Goal: Task Accomplishment & Management: Use online tool/utility

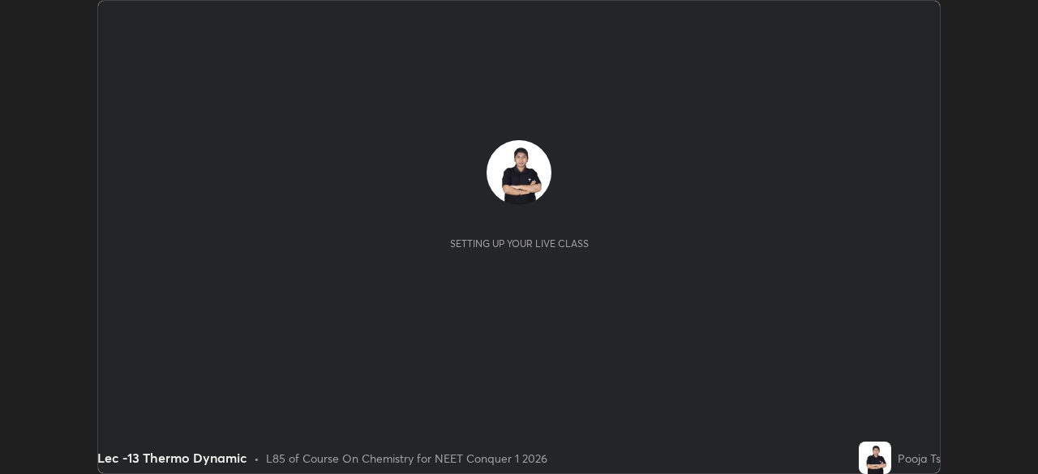
scroll to position [474, 1037]
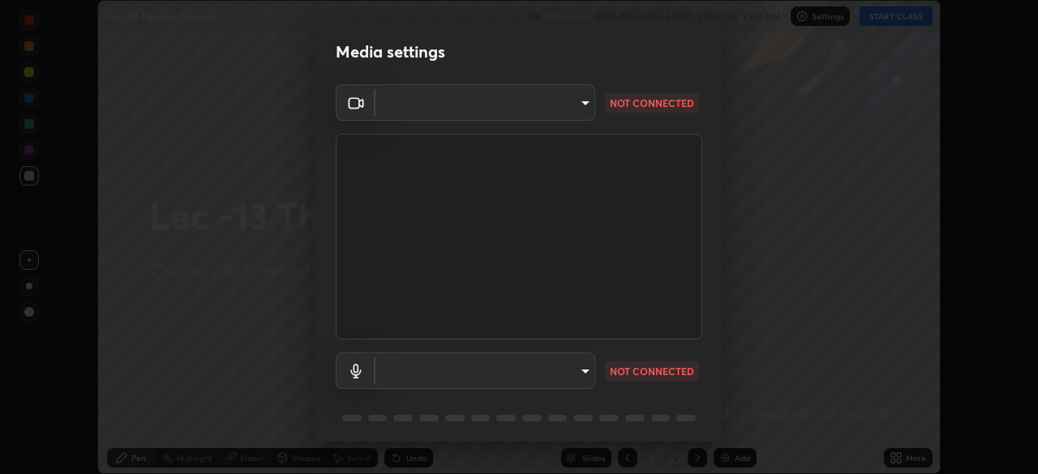
type input "d06bfa8f304afa3967ea8099af1d7ab49983dfb03d10ec62852b72a31e22bf4d"
type input "default"
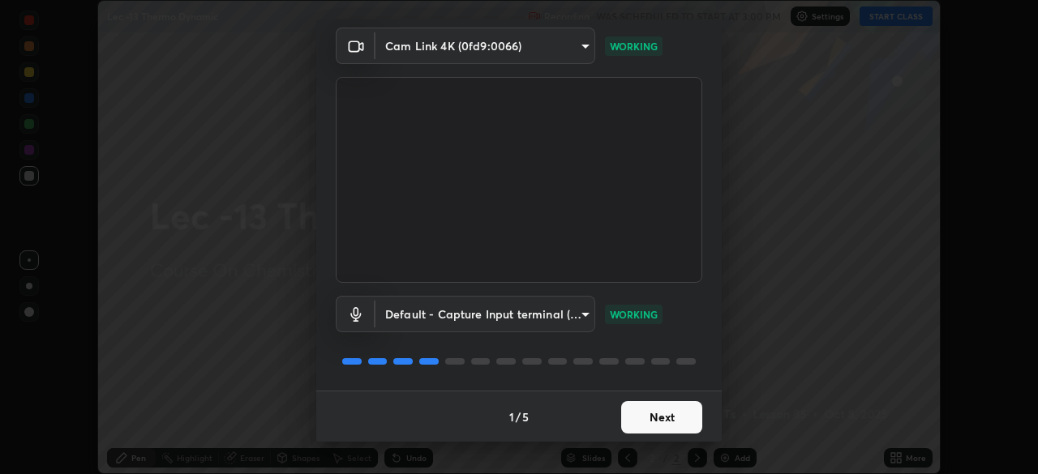
scroll to position [58, 0]
click at [663, 409] on button "Next" at bounding box center [661, 417] width 81 height 32
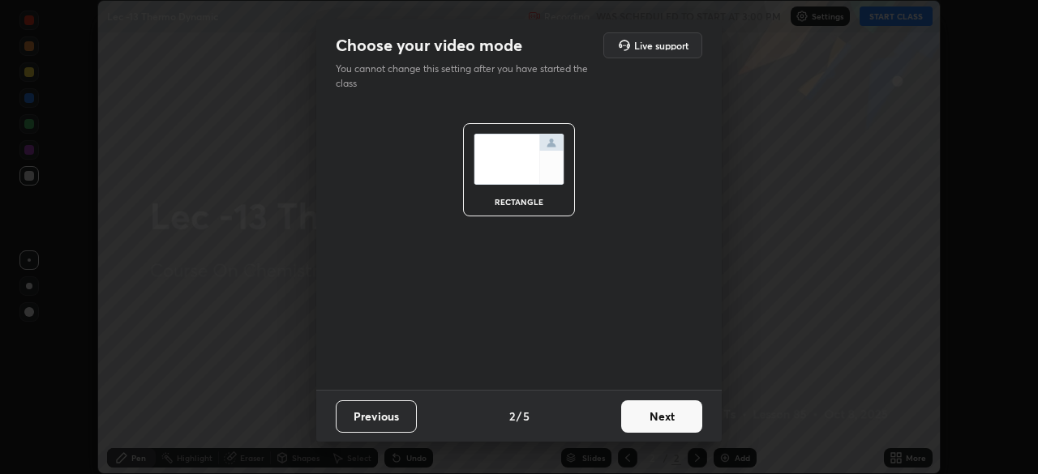
scroll to position [0, 0]
click at [677, 418] on button "Next" at bounding box center [661, 417] width 81 height 32
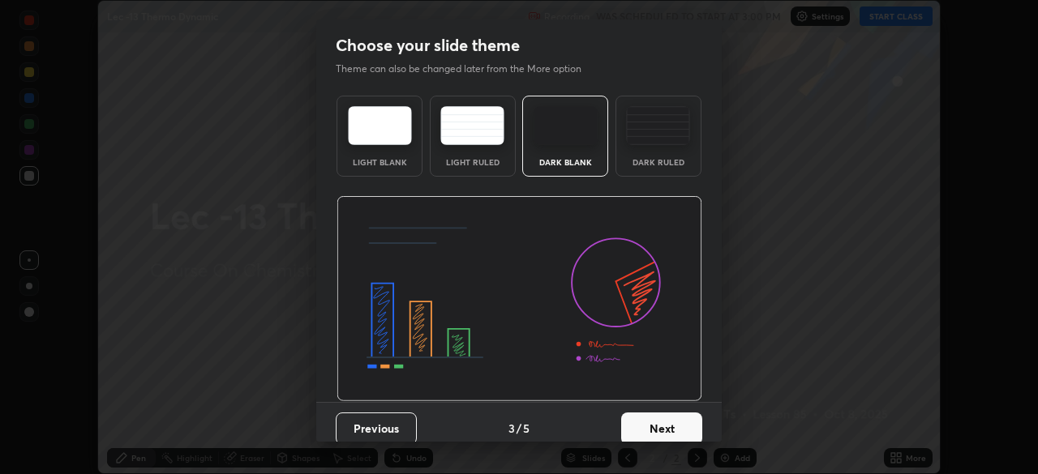
click at [673, 424] on button "Next" at bounding box center [661, 429] width 81 height 32
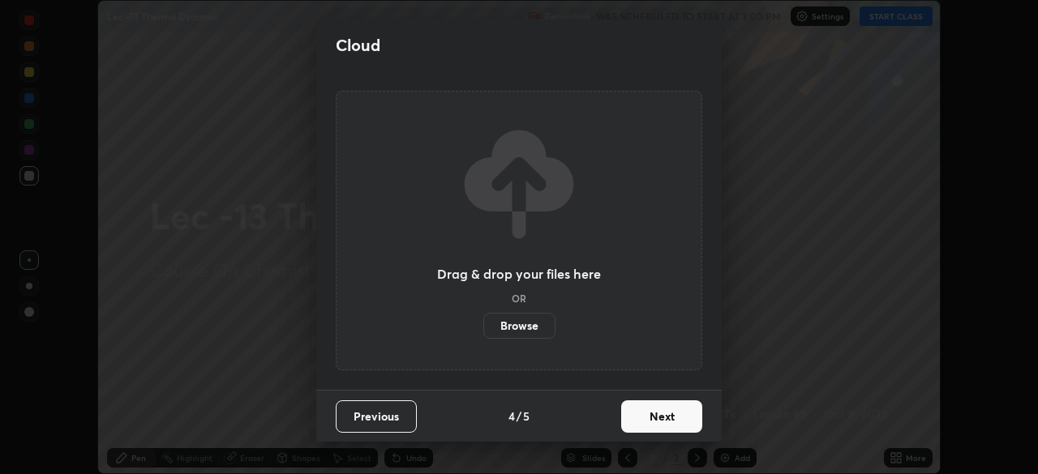
click at [674, 412] on button "Next" at bounding box center [661, 417] width 81 height 32
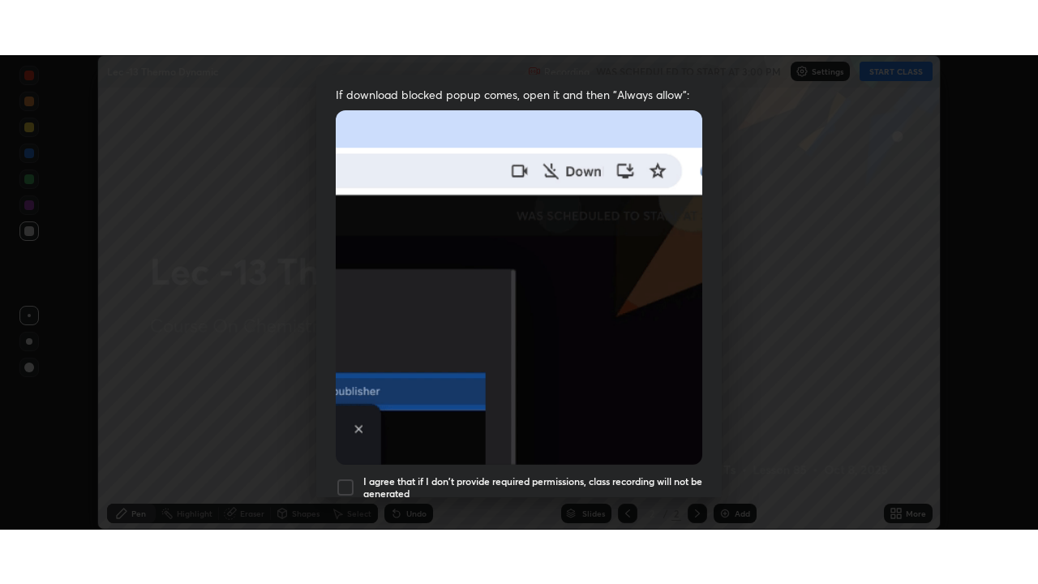
scroll to position [388, 0]
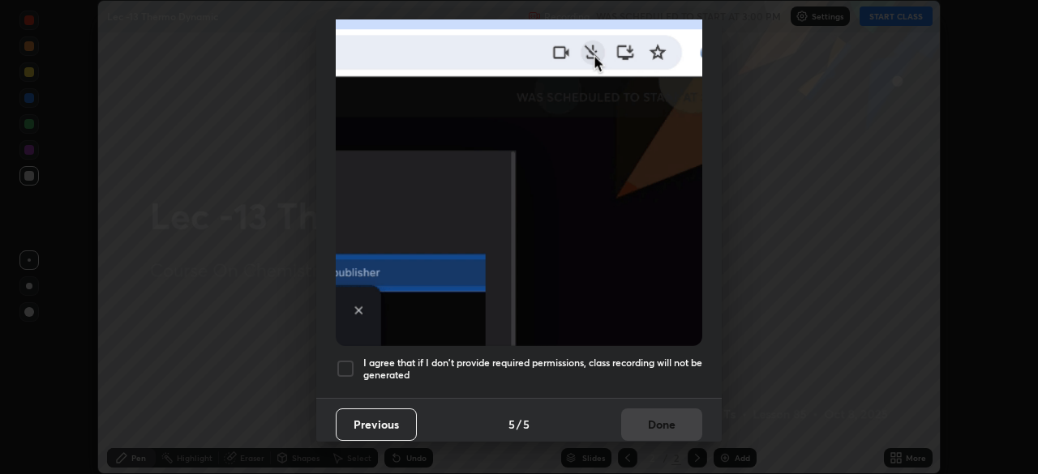
click at [358, 361] on div "I agree that if I don't provide required permissions, class recording will not …" at bounding box center [519, 368] width 367 height 19
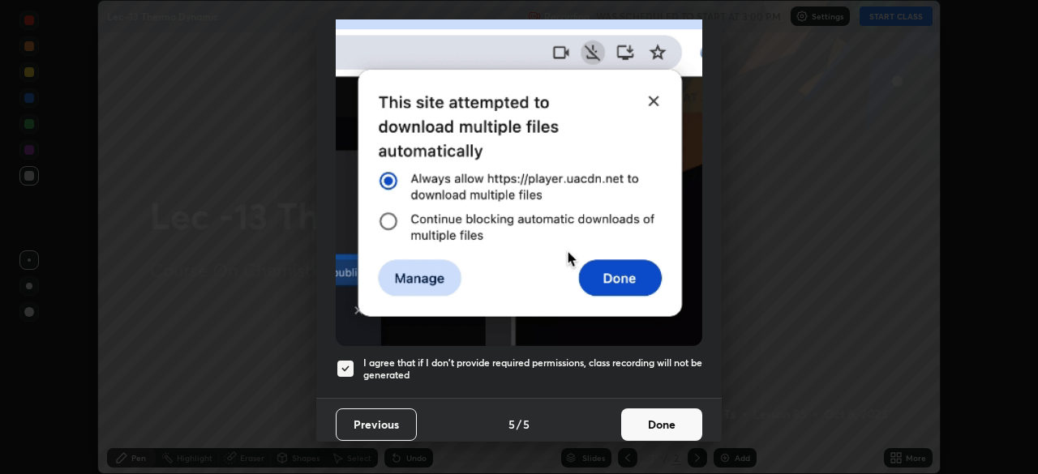
click at [667, 416] on button "Done" at bounding box center [661, 425] width 81 height 32
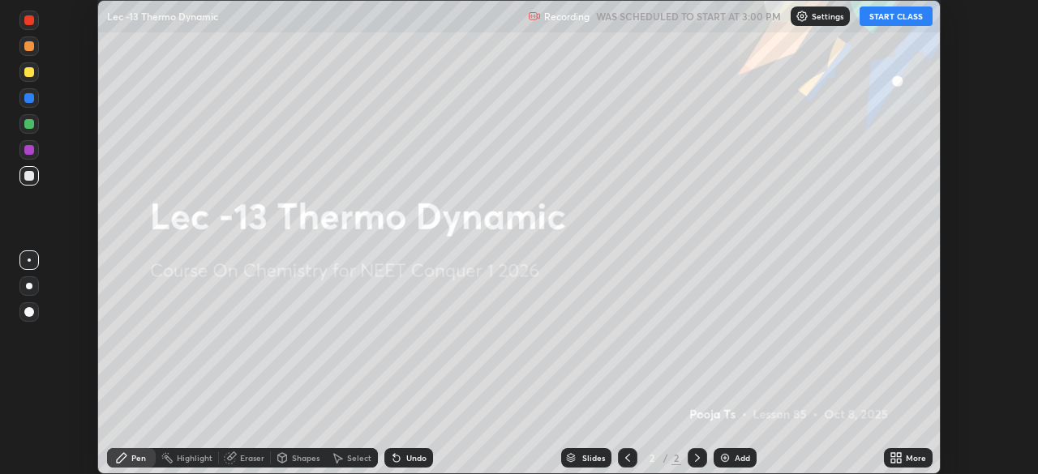
click at [885, 7] on button "START CLASS" at bounding box center [896, 15] width 73 height 19
click at [899, 462] on icon at bounding box center [899, 461] width 4 height 4
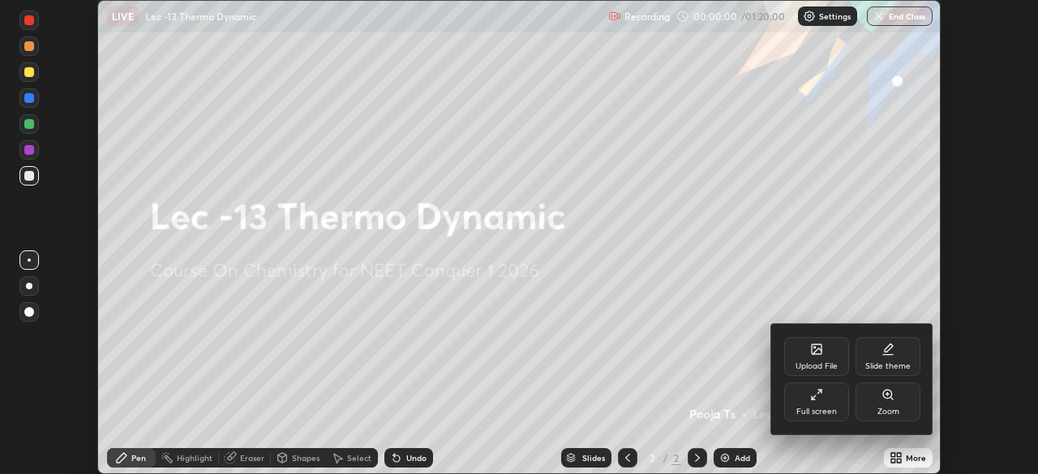
click at [826, 398] on div "Full screen" at bounding box center [816, 402] width 65 height 39
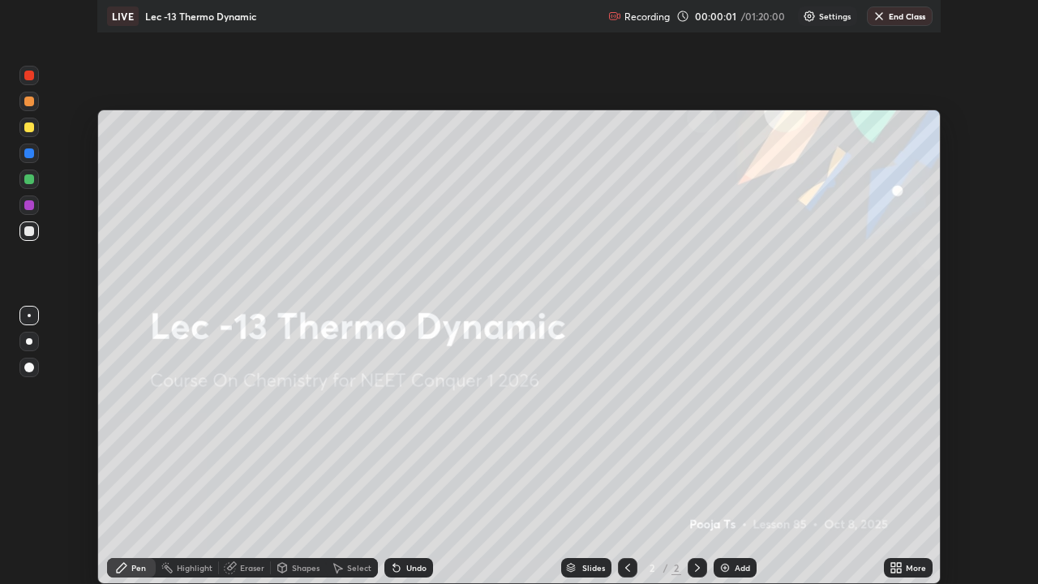
scroll to position [584, 1038]
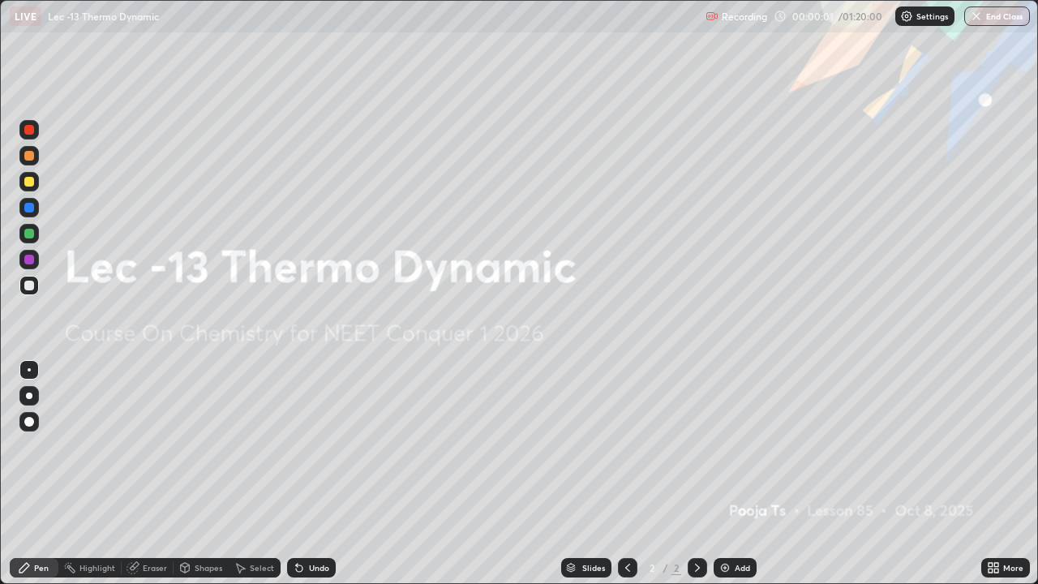
click at [753, 474] on div "Add" at bounding box center [735, 567] width 43 height 19
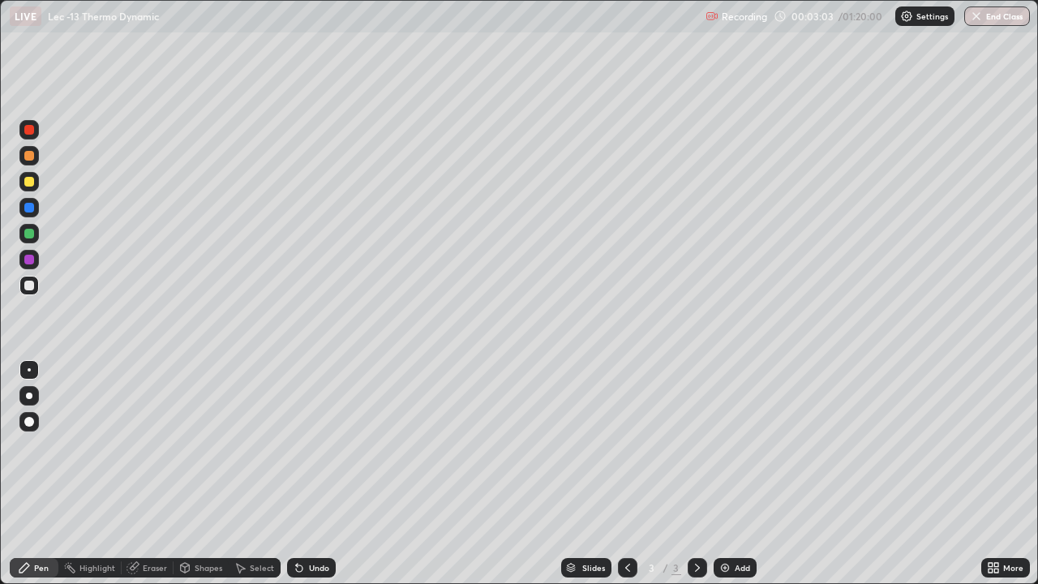
click at [37, 180] on div at bounding box center [28, 181] width 19 height 19
click at [200, 474] on div "Shapes" at bounding box center [209, 568] width 28 height 8
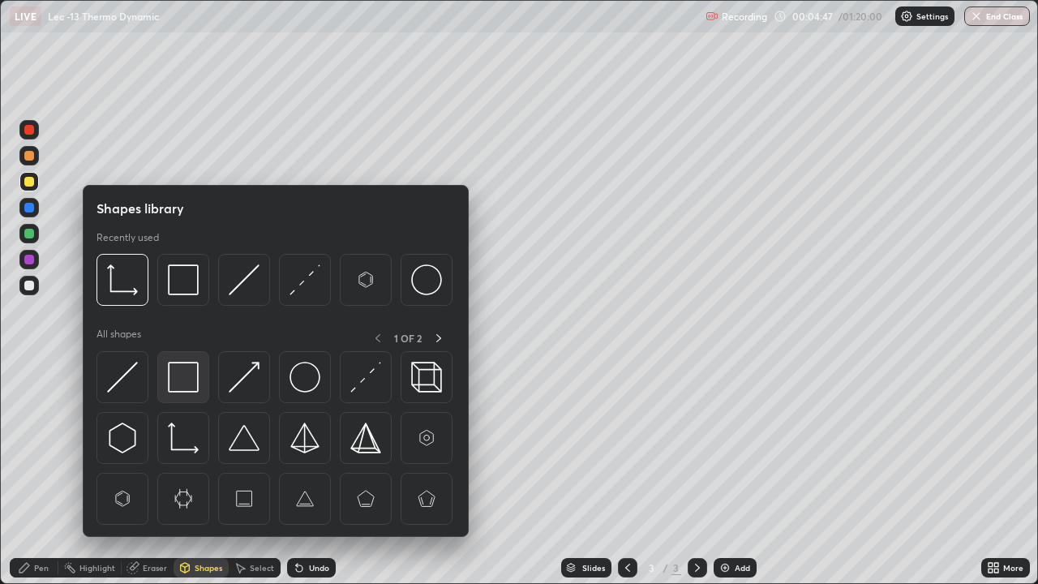
click at [191, 391] on img at bounding box center [183, 377] width 31 height 31
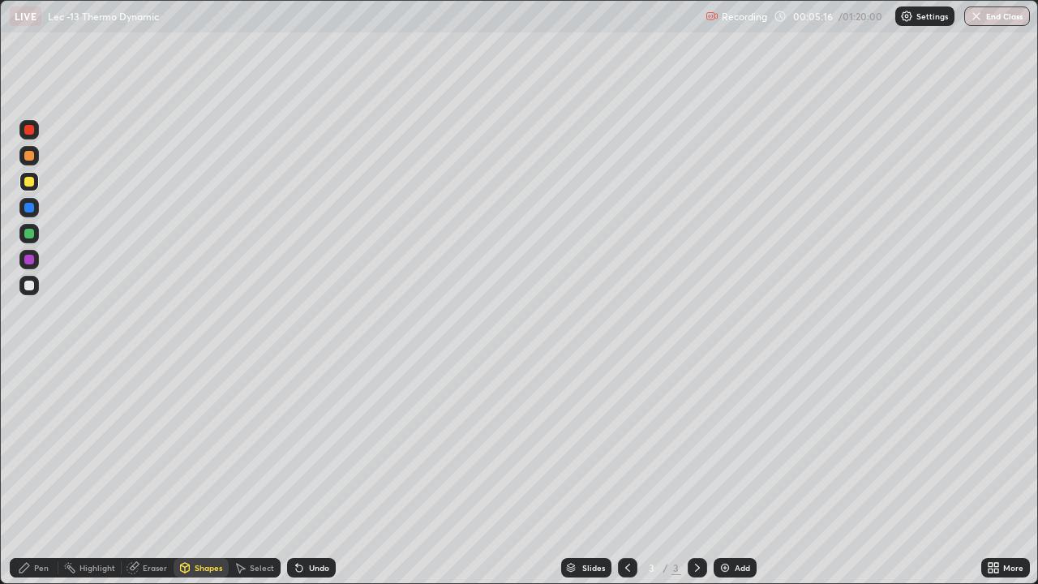
click at [297, 474] on icon at bounding box center [299, 568] width 6 height 6
click at [45, 474] on div "Pen" at bounding box center [34, 567] width 49 height 19
click at [250, 474] on div "Select" at bounding box center [255, 567] width 52 height 19
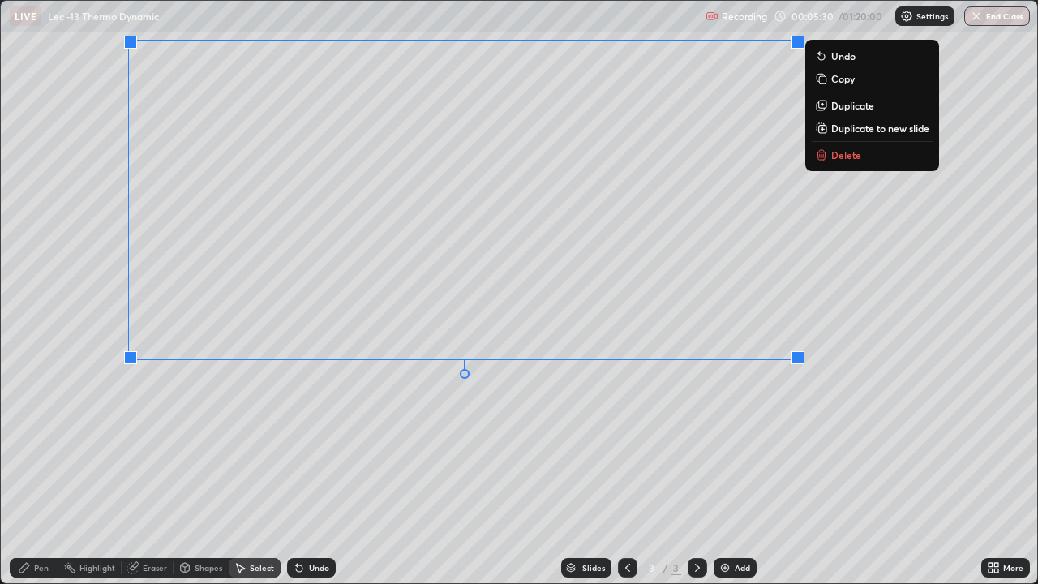
click at [329, 435] on div "0 ° Undo Copy Duplicate Duplicate to new slide Delete" at bounding box center [519, 292] width 1036 height 582
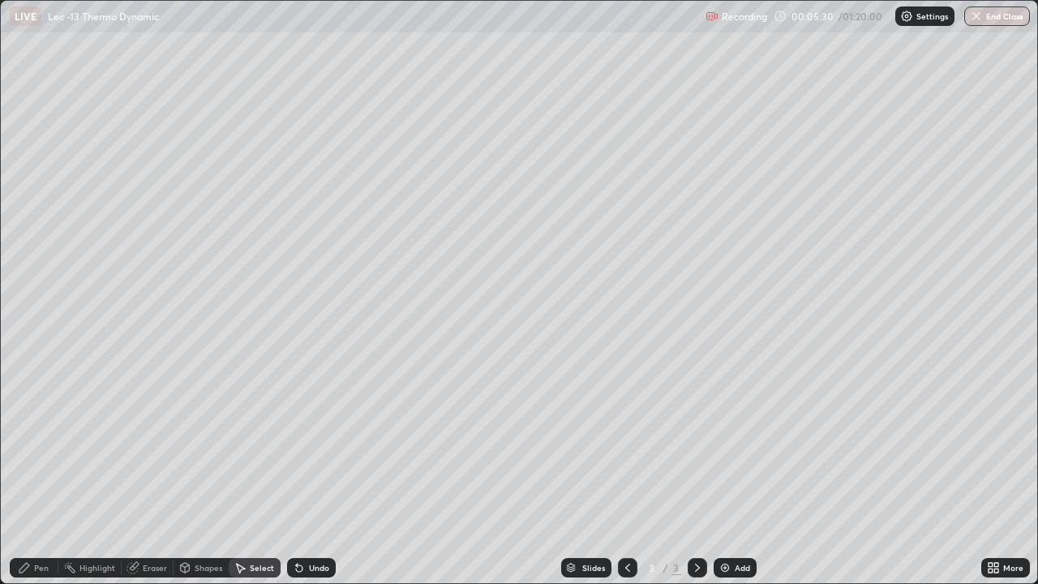
click at [50, 474] on div "Pen" at bounding box center [34, 567] width 49 height 19
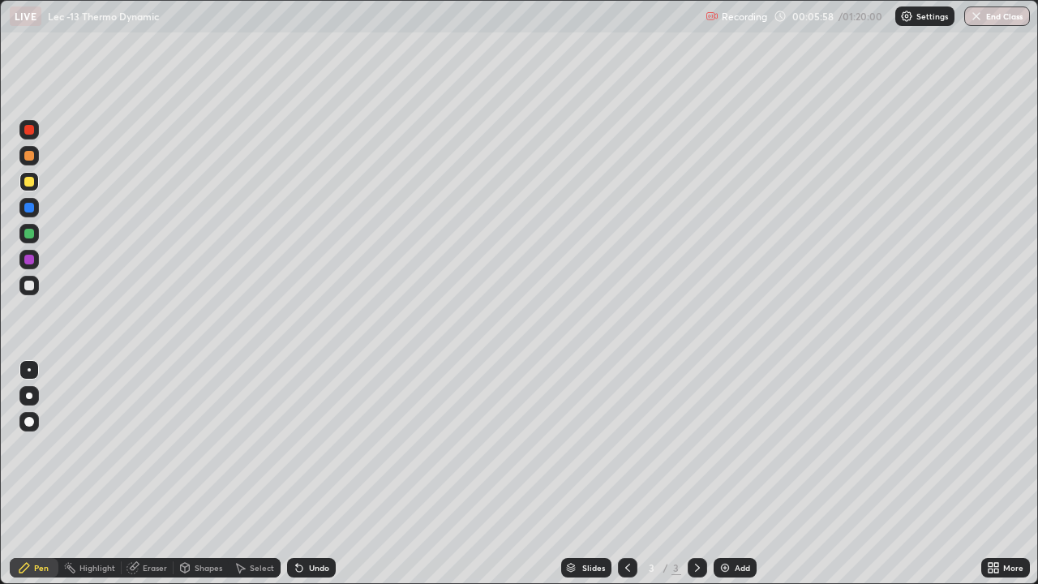
click at [254, 474] on div "Select" at bounding box center [262, 568] width 24 height 8
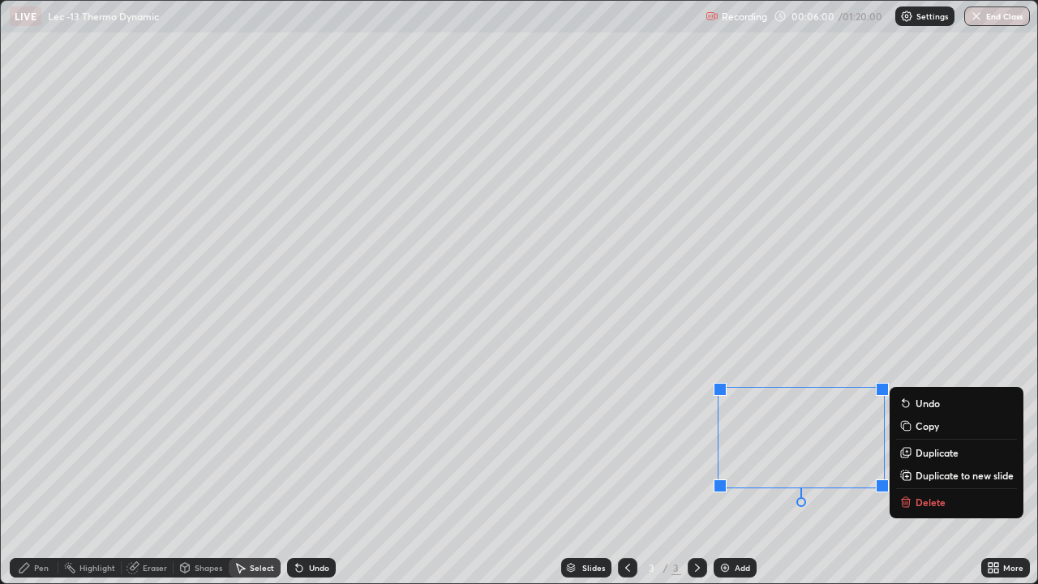
click at [912, 474] on icon at bounding box center [905, 502] width 13 height 13
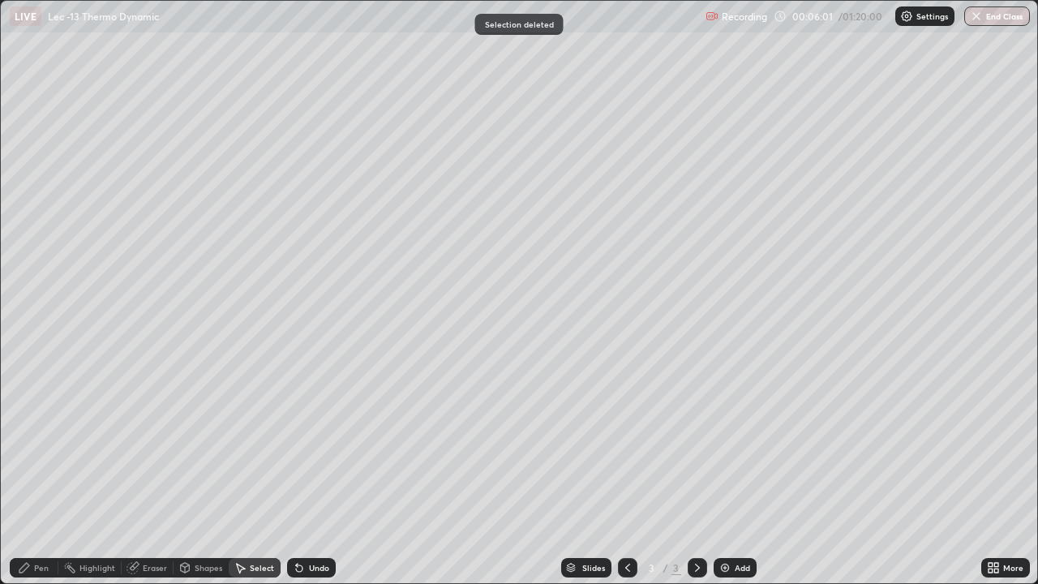
click at [49, 474] on div "Pen" at bounding box center [34, 567] width 49 height 19
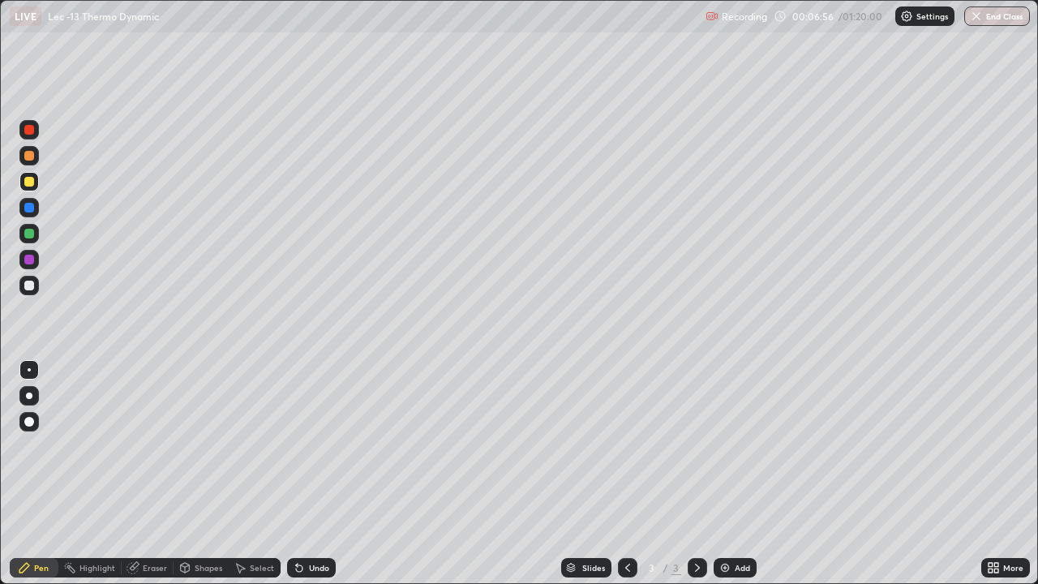
click at [143, 474] on div "Eraser" at bounding box center [155, 568] width 24 height 8
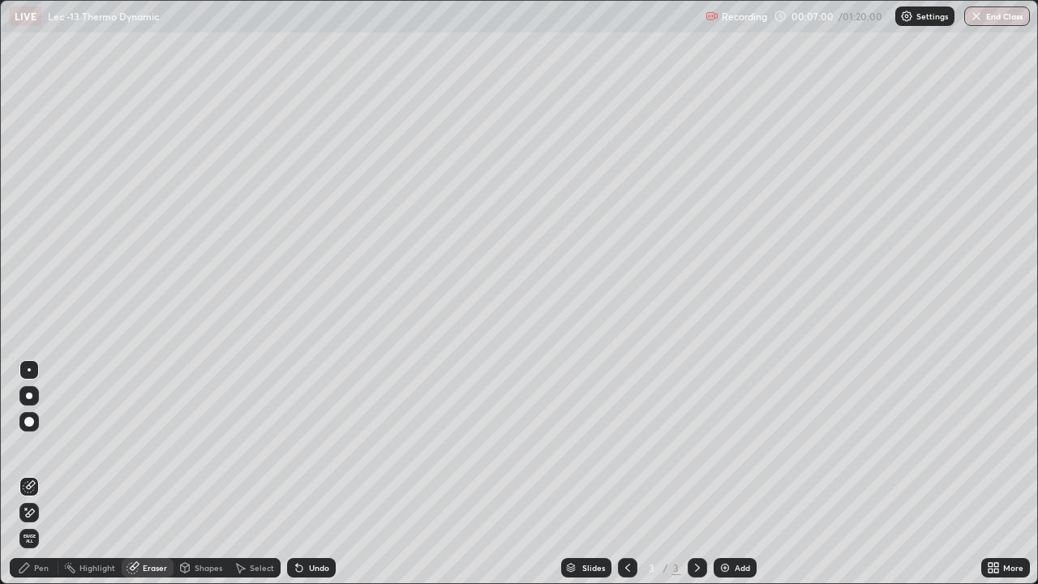
click at [44, 474] on div "Pen" at bounding box center [41, 568] width 15 height 8
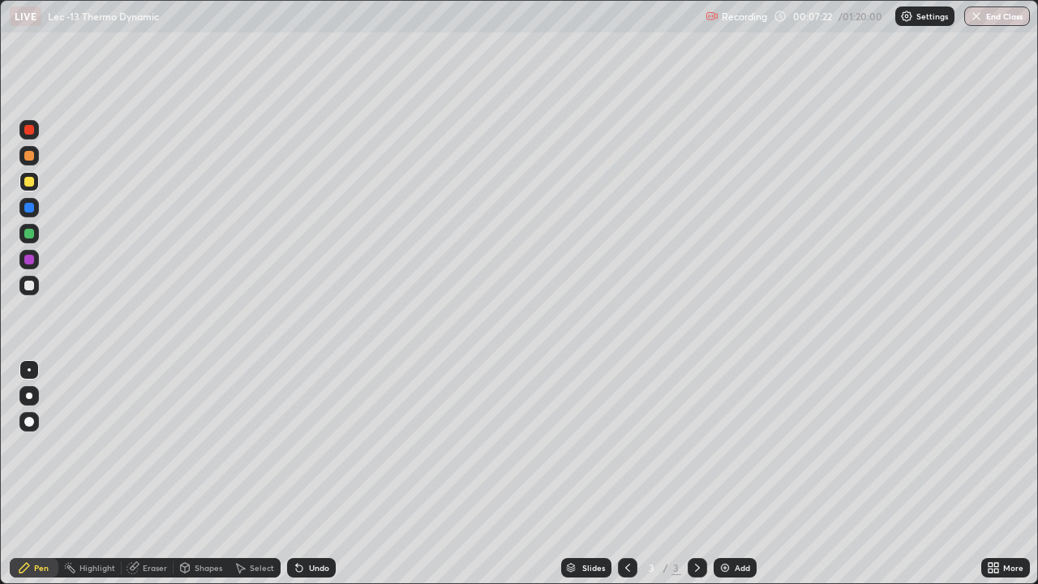
click at [723, 474] on img at bounding box center [725, 567] width 13 height 13
click at [33, 162] on div at bounding box center [28, 155] width 19 height 19
click at [205, 474] on div "Shapes" at bounding box center [209, 568] width 28 height 8
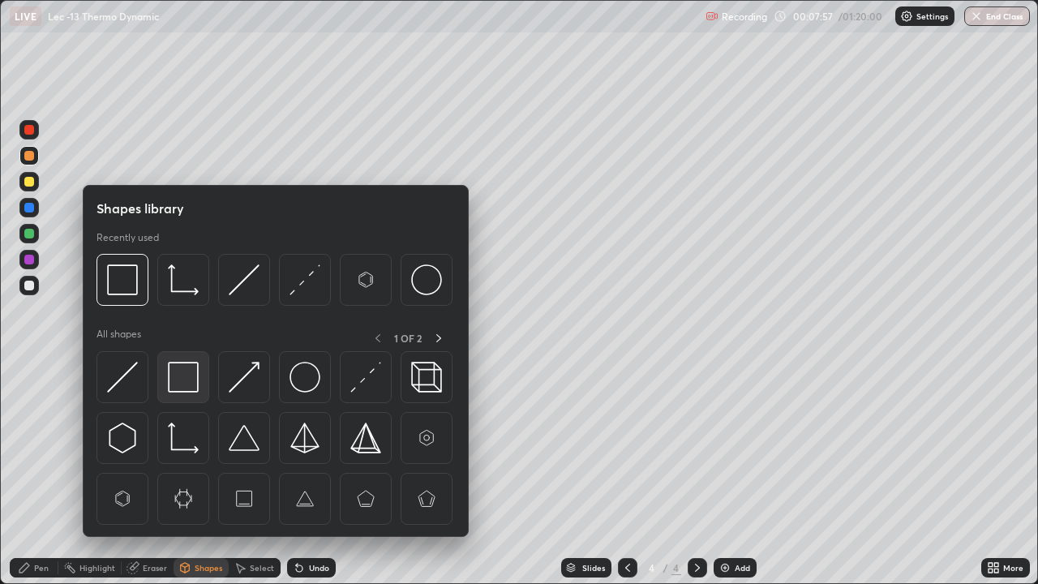
click at [195, 375] on img at bounding box center [183, 377] width 31 height 31
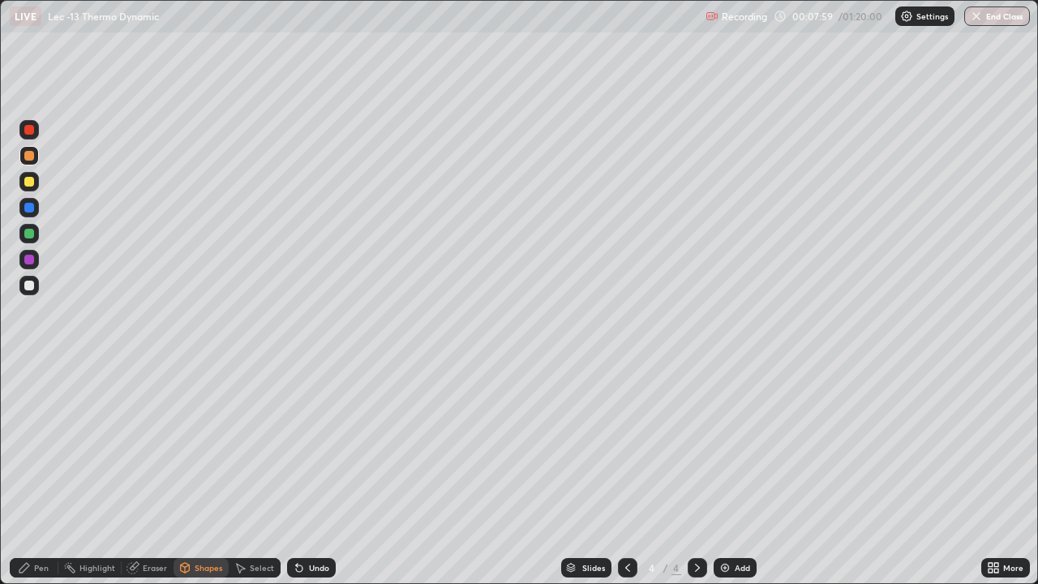
click at [34, 474] on div "Pen" at bounding box center [41, 568] width 15 height 8
click at [304, 474] on div "Undo" at bounding box center [311, 567] width 49 height 19
click at [310, 474] on div "Undo" at bounding box center [319, 568] width 20 height 8
click at [203, 474] on div "Shapes" at bounding box center [209, 568] width 28 height 8
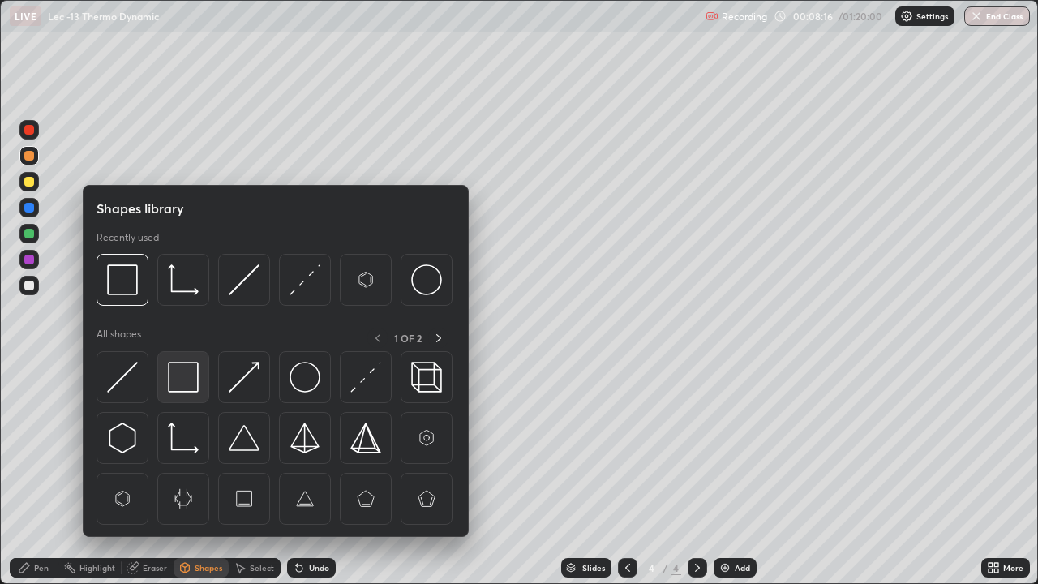
click at [195, 375] on img at bounding box center [183, 377] width 31 height 31
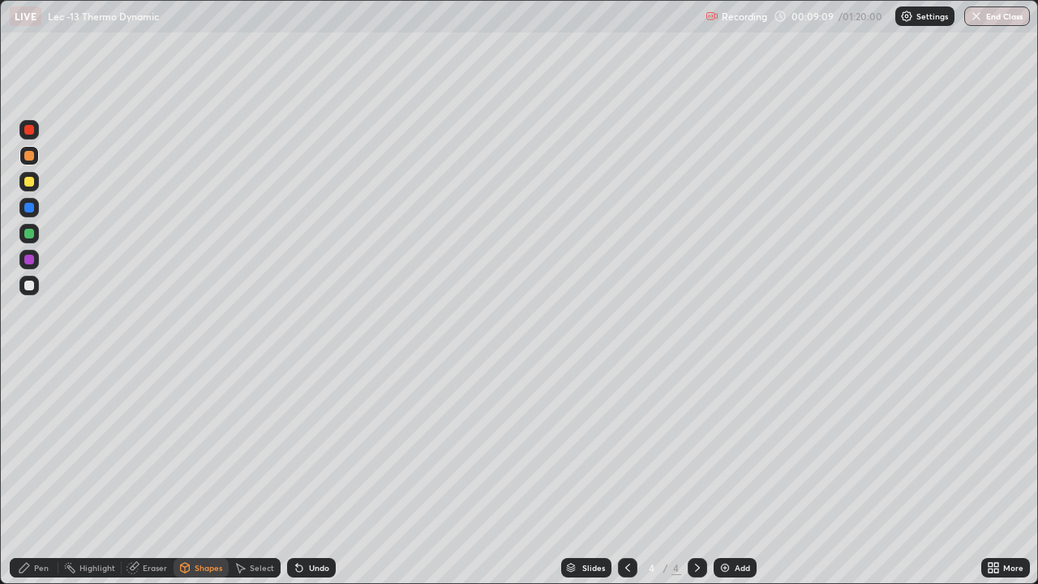
click at [730, 474] on div "Add" at bounding box center [735, 567] width 43 height 19
click at [35, 283] on div at bounding box center [28, 285] width 19 height 19
click at [310, 474] on div "Undo" at bounding box center [319, 568] width 20 height 8
click at [34, 474] on div "Pen" at bounding box center [41, 568] width 15 height 8
click at [737, 474] on div "Add" at bounding box center [742, 568] width 15 height 8
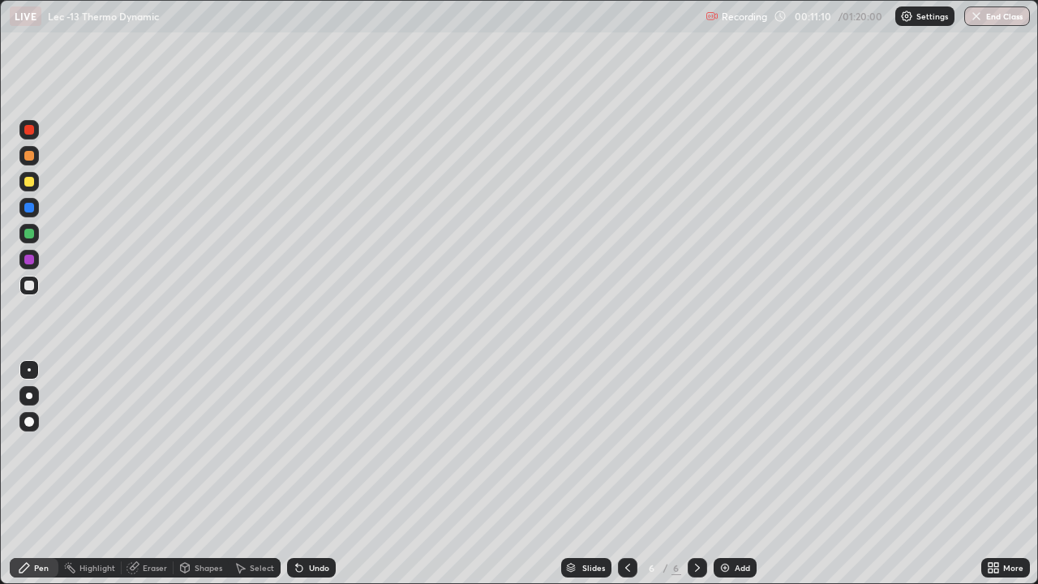
click at [30, 182] on div at bounding box center [29, 182] width 10 height 10
click at [205, 474] on div "Shapes" at bounding box center [209, 568] width 28 height 8
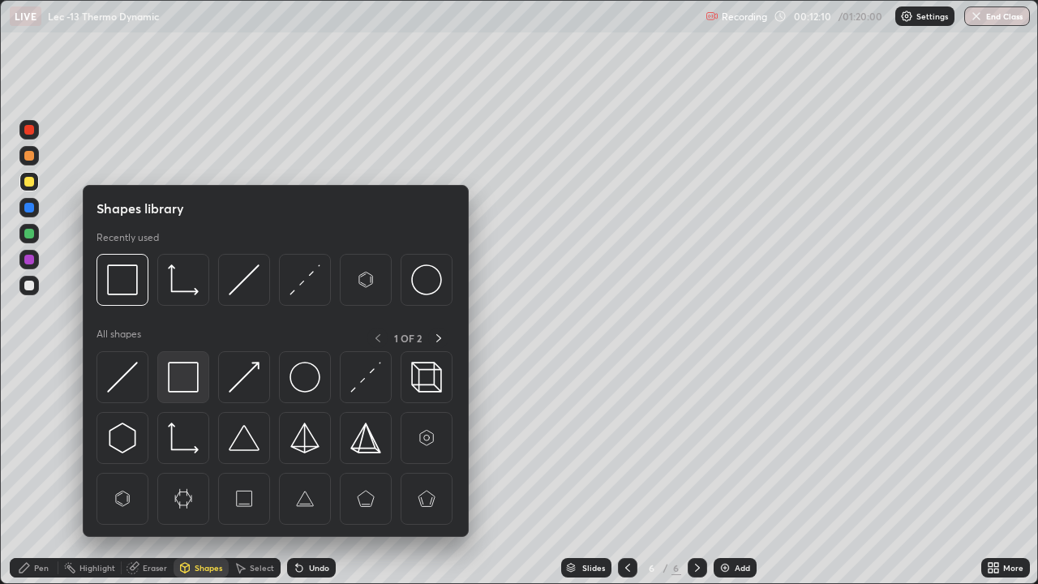
click at [188, 363] on img at bounding box center [183, 377] width 31 height 31
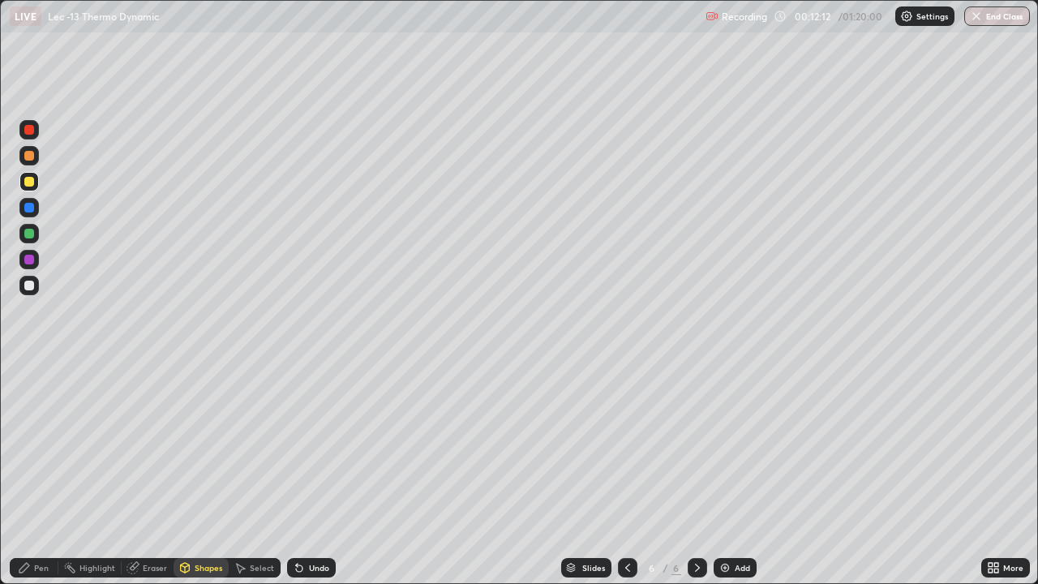
click at [36, 474] on div "Pen" at bounding box center [41, 568] width 15 height 8
click at [299, 474] on icon at bounding box center [299, 567] width 13 height 13
click at [730, 474] on div "Add" at bounding box center [735, 567] width 43 height 19
click at [296, 474] on icon at bounding box center [297, 565] width 2 height 2
click at [744, 474] on div "Add" at bounding box center [735, 567] width 43 height 19
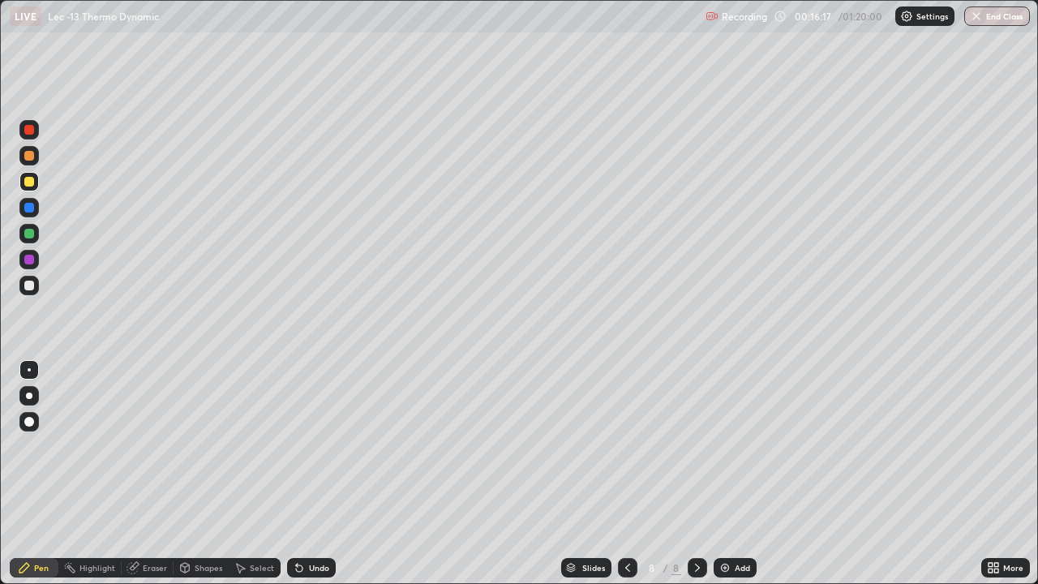
click at [31, 153] on div at bounding box center [29, 156] width 10 height 10
click at [36, 293] on div at bounding box center [28, 285] width 19 height 26
click at [214, 474] on div "Shapes" at bounding box center [209, 568] width 28 height 8
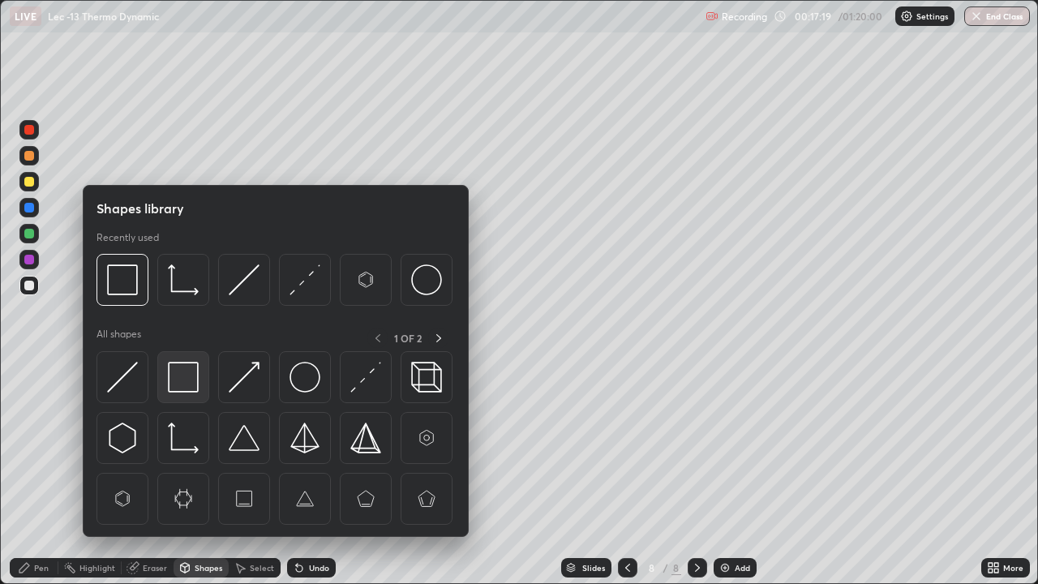
click at [199, 373] on div at bounding box center [183, 377] width 52 height 52
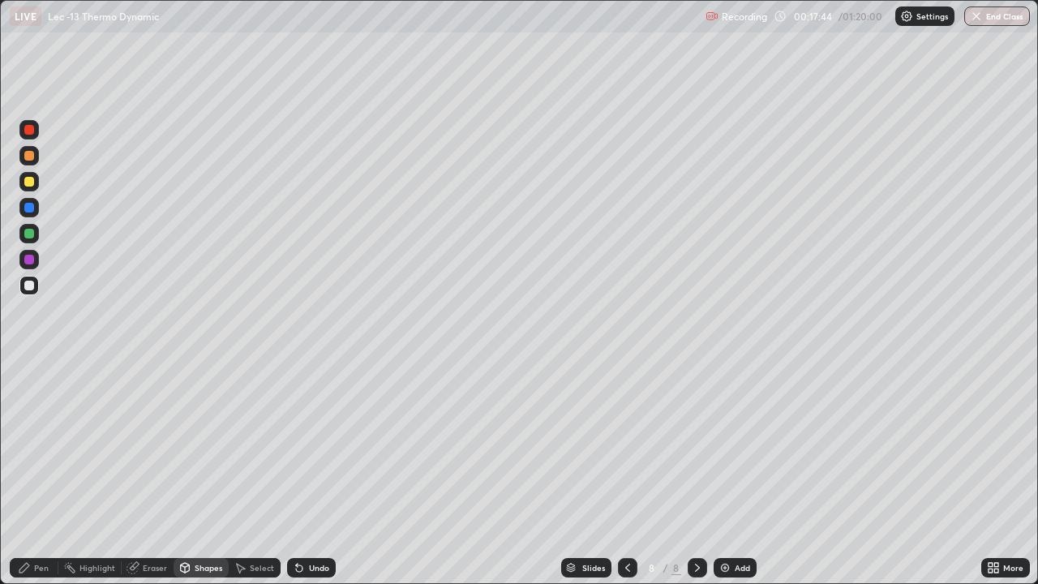
click at [36, 183] on div at bounding box center [28, 181] width 19 height 19
click at [304, 474] on div "Undo" at bounding box center [311, 567] width 49 height 19
click at [32, 474] on div "Pen" at bounding box center [34, 567] width 49 height 19
click at [36, 237] on div at bounding box center [28, 233] width 19 height 19
click at [242, 474] on icon at bounding box center [240, 567] width 13 height 13
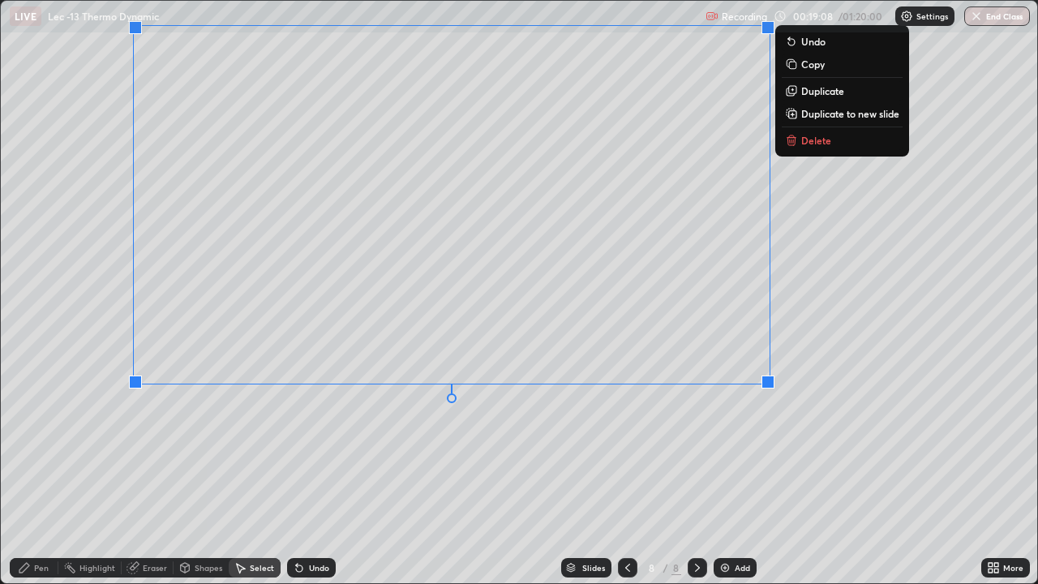
click at [41, 474] on div "Pen" at bounding box center [41, 568] width 15 height 8
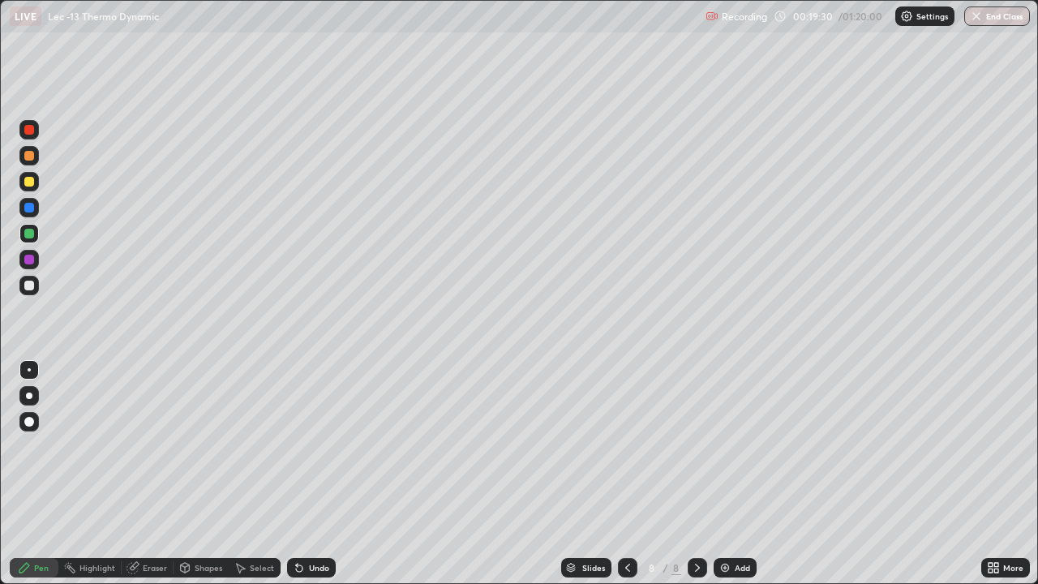
click at [37, 163] on div at bounding box center [28, 156] width 19 height 26
click at [714, 474] on div "Add" at bounding box center [735, 567] width 43 height 19
click at [296, 474] on icon at bounding box center [297, 565] width 2 height 2
click at [736, 474] on div "Add" at bounding box center [742, 568] width 15 height 8
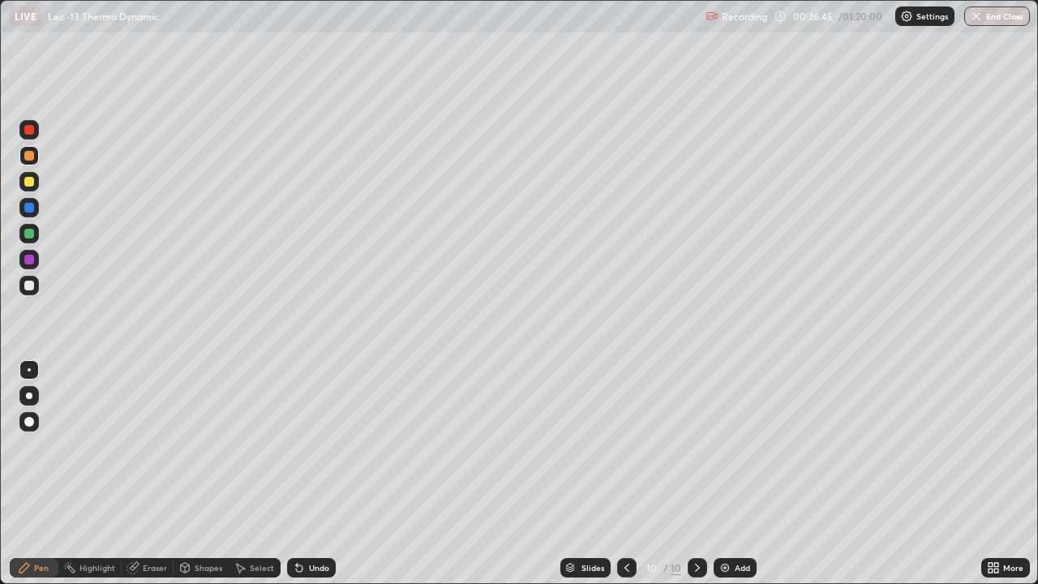
click at [734, 474] on div "Add" at bounding box center [735, 567] width 43 height 19
click at [729, 474] on img at bounding box center [725, 567] width 13 height 13
click at [626, 474] on icon at bounding box center [627, 567] width 13 height 13
click at [624, 474] on icon at bounding box center [627, 567] width 13 height 13
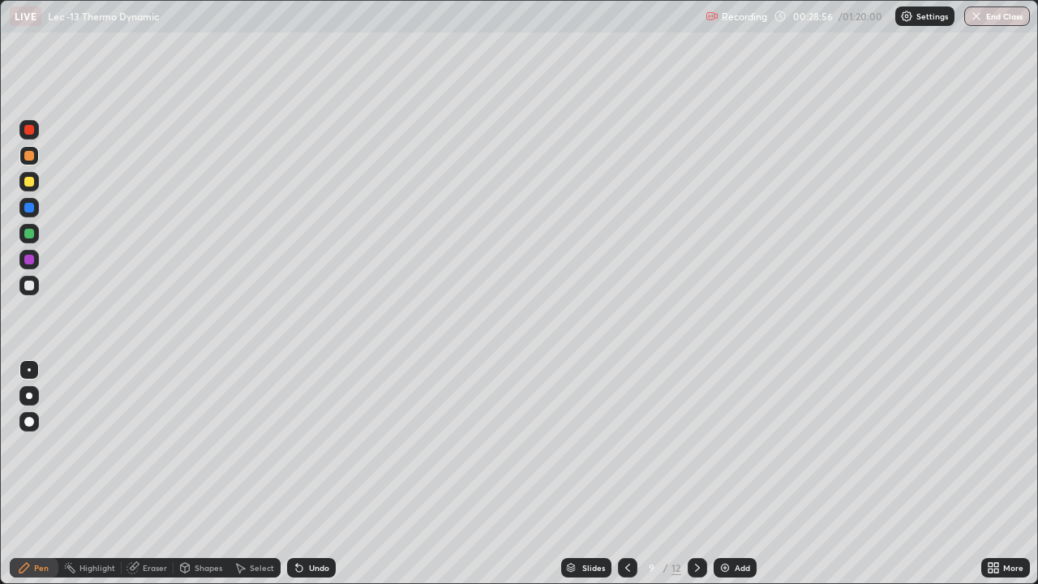
click at [626, 474] on icon at bounding box center [627, 567] width 13 height 13
click at [624, 474] on icon at bounding box center [627, 567] width 13 height 13
click at [625, 474] on icon at bounding box center [627, 567] width 13 height 13
click at [624, 474] on icon at bounding box center [627, 567] width 13 height 13
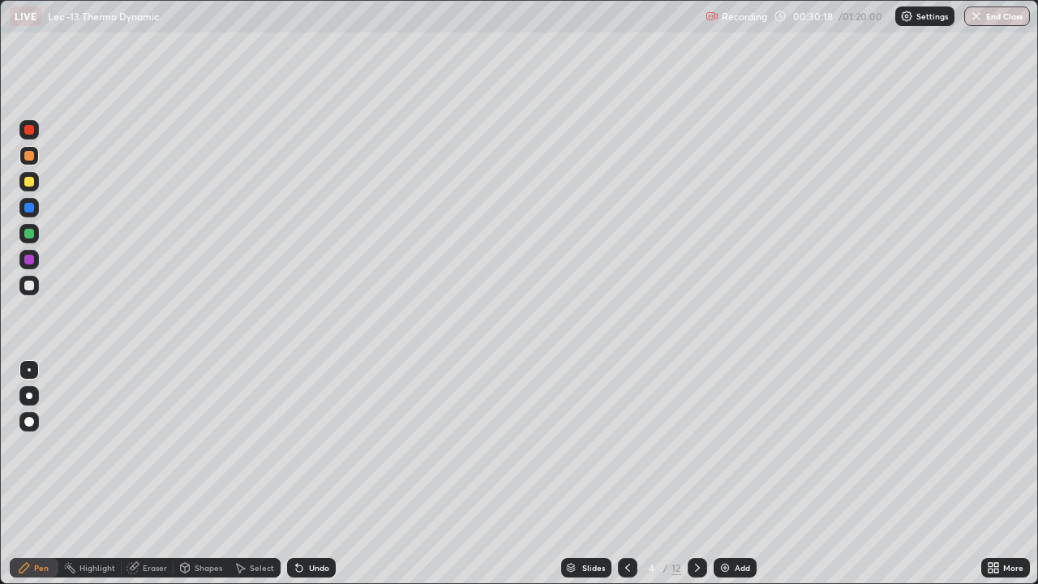
click at [723, 474] on img at bounding box center [725, 567] width 13 height 13
click at [297, 474] on icon at bounding box center [299, 568] width 6 height 6
click at [305, 474] on div "Undo" at bounding box center [311, 567] width 49 height 19
click at [303, 474] on div "Undo" at bounding box center [311, 567] width 49 height 19
click at [304, 474] on div "Undo" at bounding box center [311, 567] width 49 height 19
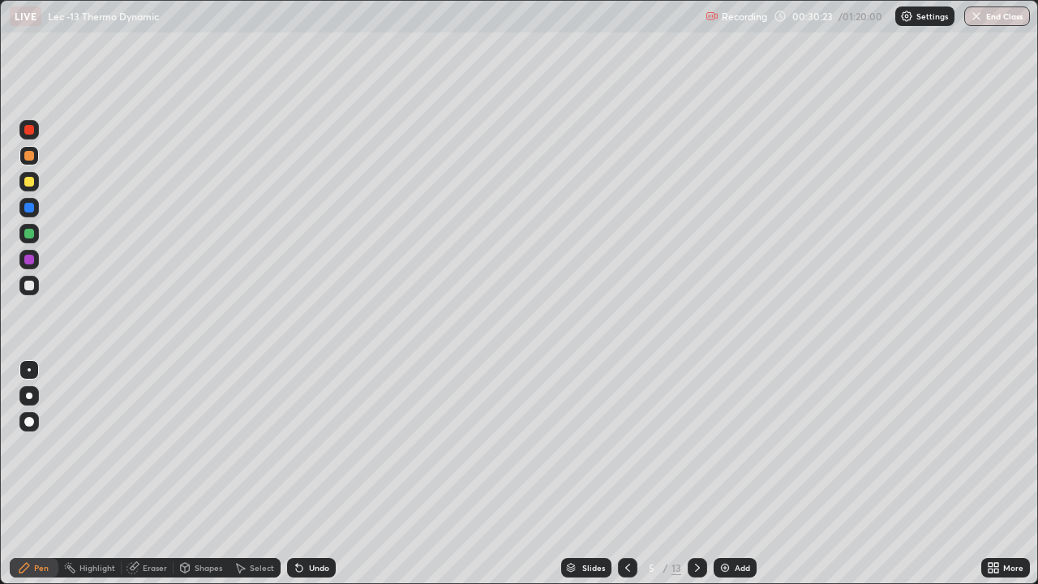
click at [298, 474] on icon at bounding box center [299, 568] width 6 height 6
click at [147, 474] on div "Eraser" at bounding box center [155, 568] width 24 height 8
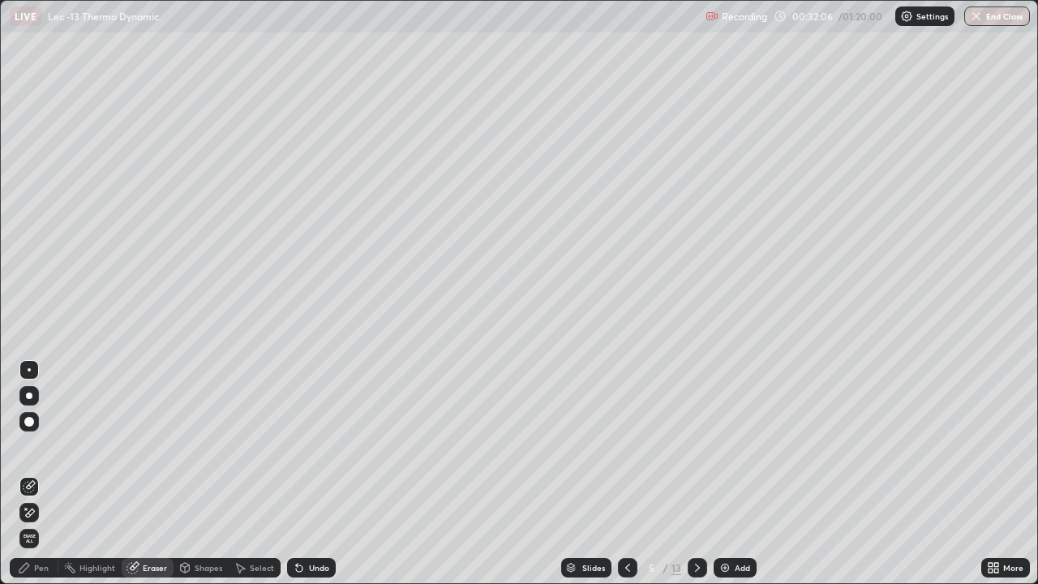
click at [149, 474] on div "Eraser" at bounding box center [155, 568] width 24 height 8
click at [35, 474] on div "Pen" at bounding box center [41, 568] width 15 height 8
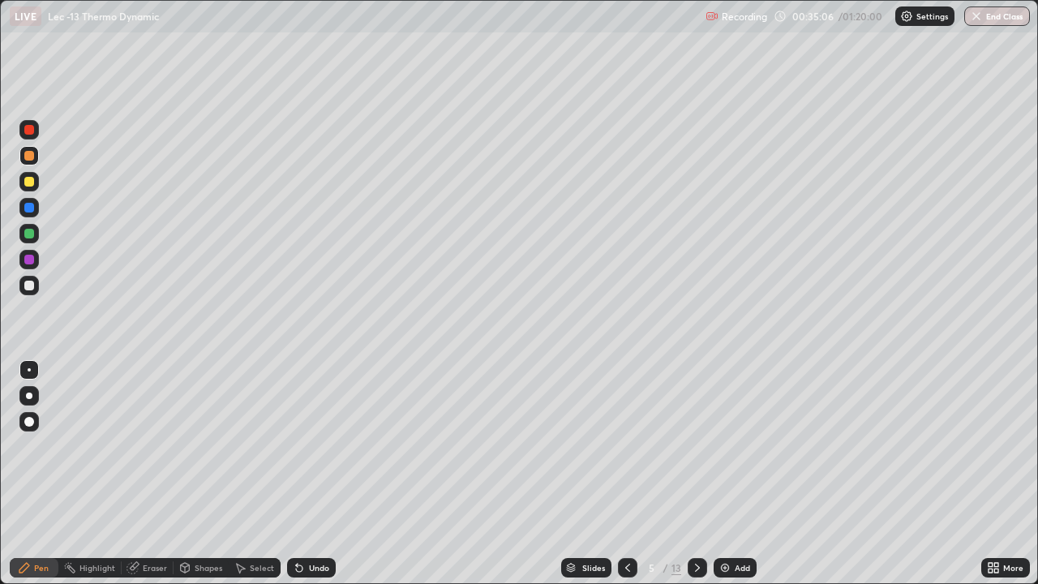
click at [724, 474] on img at bounding box center [725, 567] width 13 height 13
click at [735, 474] on div "Add" at bounding box center [742, 568] width 15 height 8
click at [316, 474] on div "Undo" at bounding box center [311, 567] width 49 height 19
click at [315, 474] on div "Undo" at bounding box center [319, 568] width 20 height 8
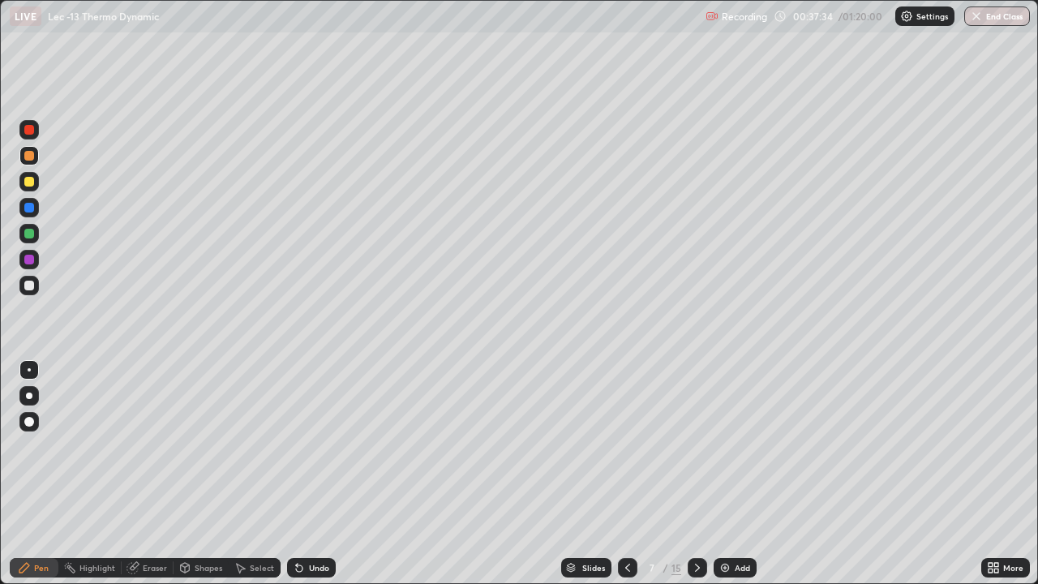
click at [196, 474] on div "Shapes" at bounding box center [209, 568] width 28 height 8
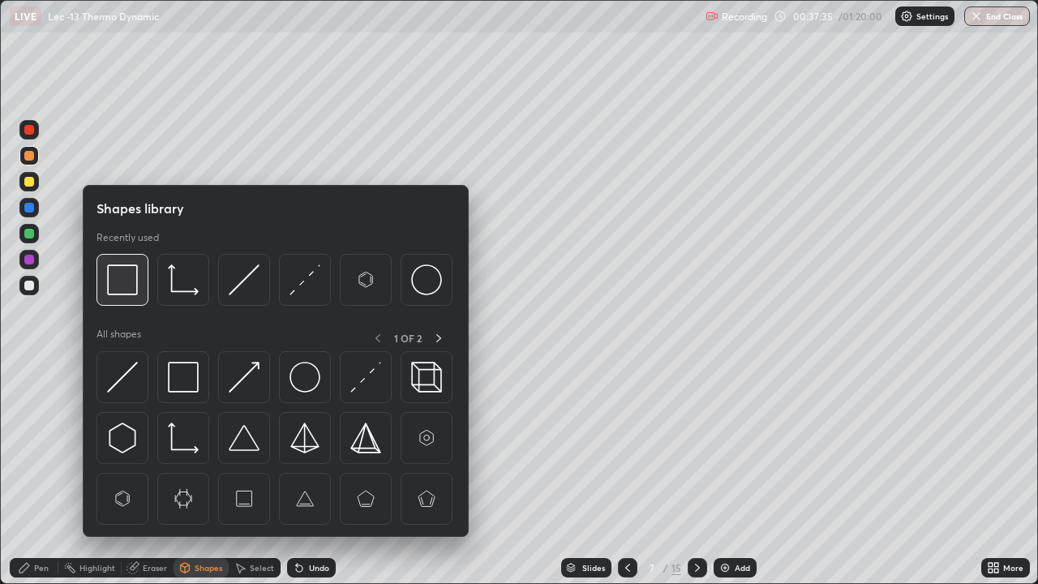
click at [127, 278] on img at bounding box center [122, 279] width 31 height 31
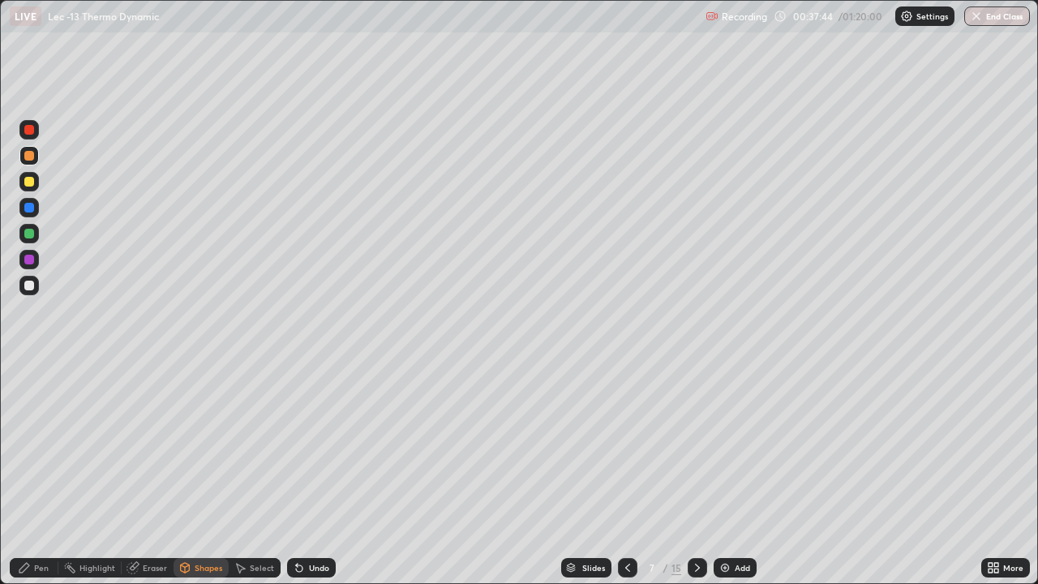
click at [41, 474] on div "Pen" at bounding box center [41, 568] width 15 height 8
click at [677, 474] on div "15" at bounding box center [676, 567] width 10 height 15
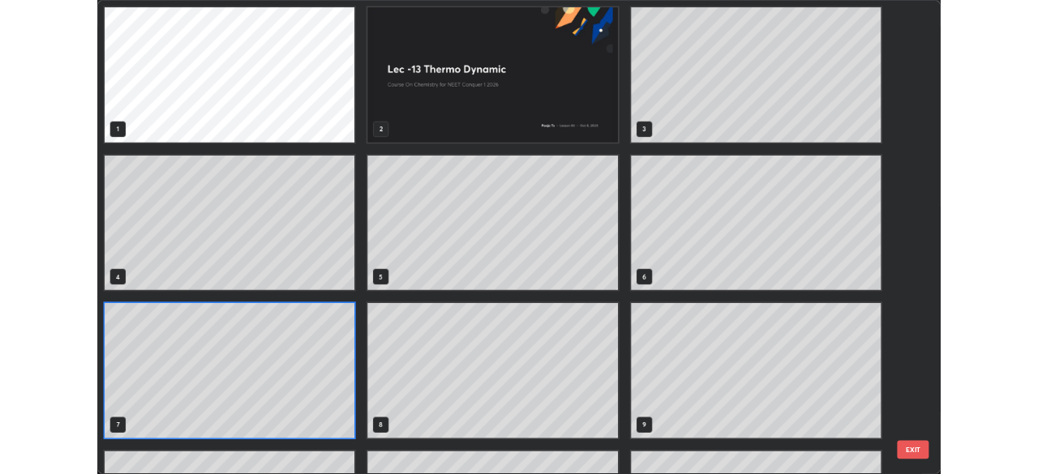
scroll to position [146, 0]
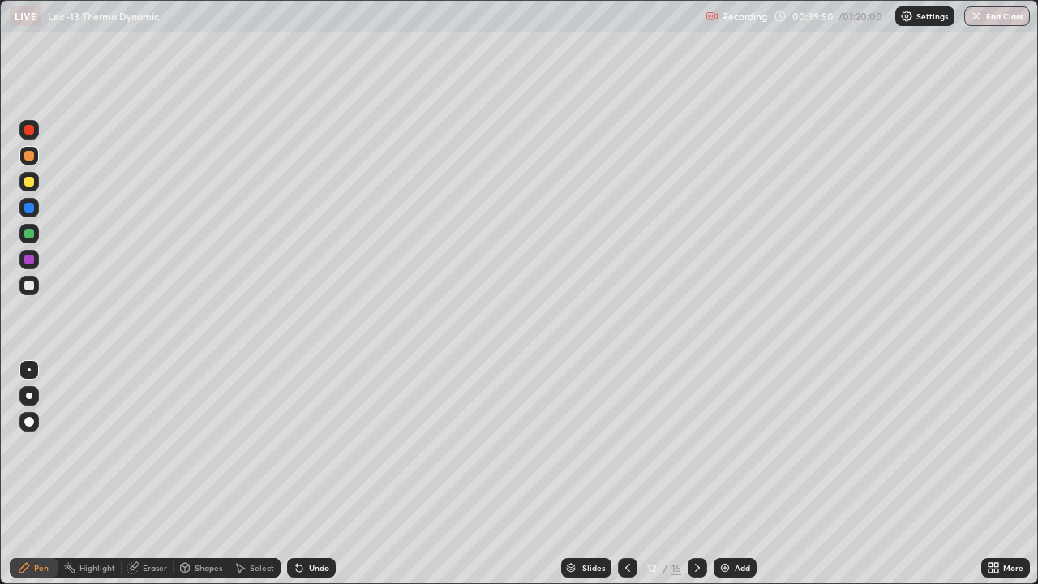
click at [724, 474] on img at bounding box center [725, 567] width 13 height 13
click at [36, 291] on div at bounding box center [28, 285] width 19 height 19
click at [698, 474] on icon at bounding box center [697, 567] width 13 height 13
click at [723, 474] on div "Add" at bounding box center [735, 567] width 43 height 19
click at [32, 178] on div at bounding box center [29, 182] width 10 height 10
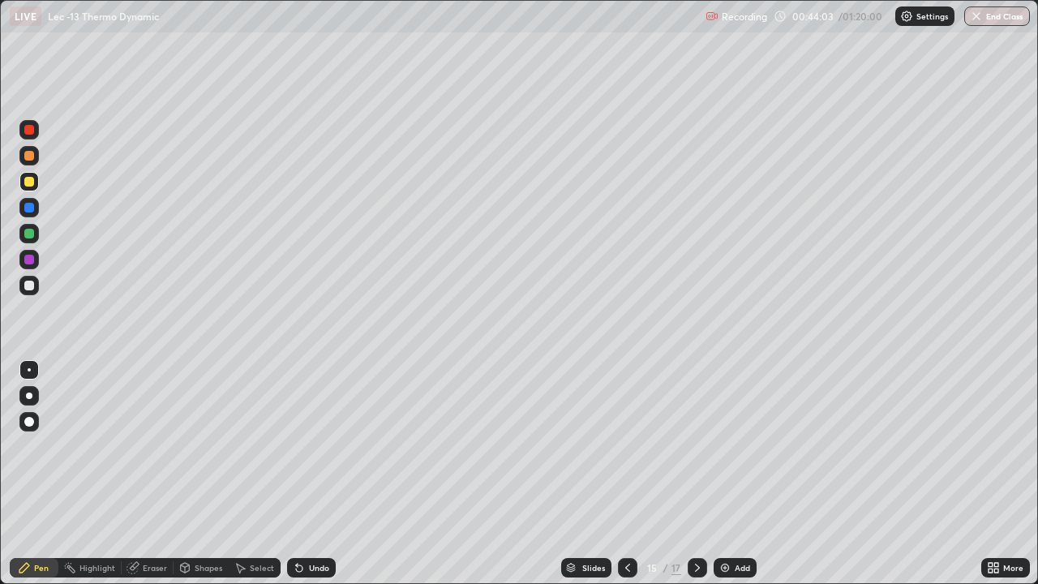
click at [303, 474] on div "Undo" at bounding box center [311, 567] width 49 height 19
click at [725, 474] on img at bounding box center [725, 567] width 13 height 13
click at [311, 474] on div "Undo" at bounding box center [319, 568] width 20 height 8
click at [310, 474] on div "Undo" at bounding box center [319, 568] width 20 height 8
click at [313, 474] on div "Undo" at bounding box center [311, 567] width 49 height 19
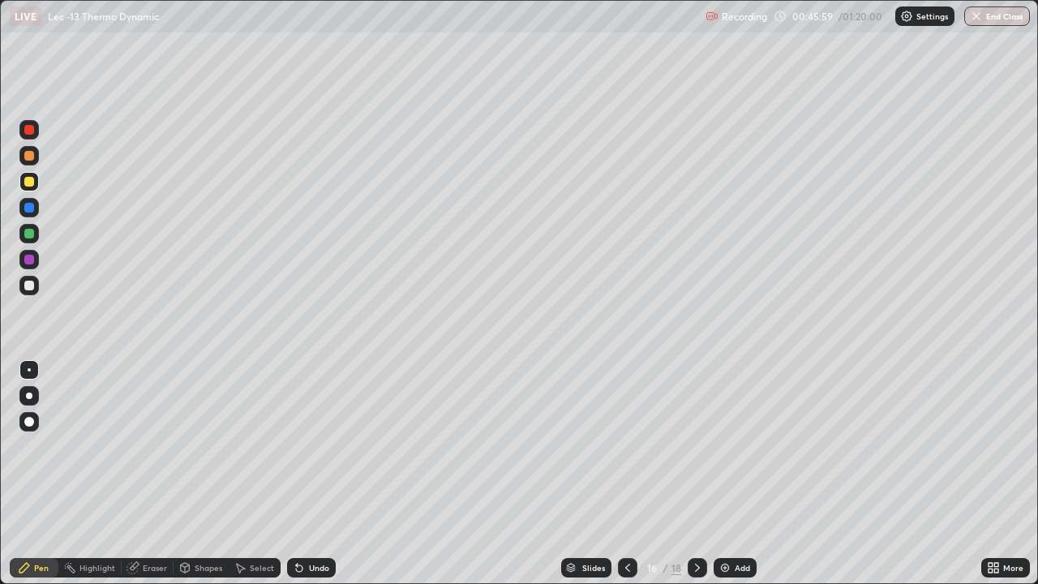
click at [311, 474] on div "Undo" at bounding box center [311, 567] width 49 height 19
click at [246, 474] on div "Select" at bounding box center [255, 567] width 52 height 19
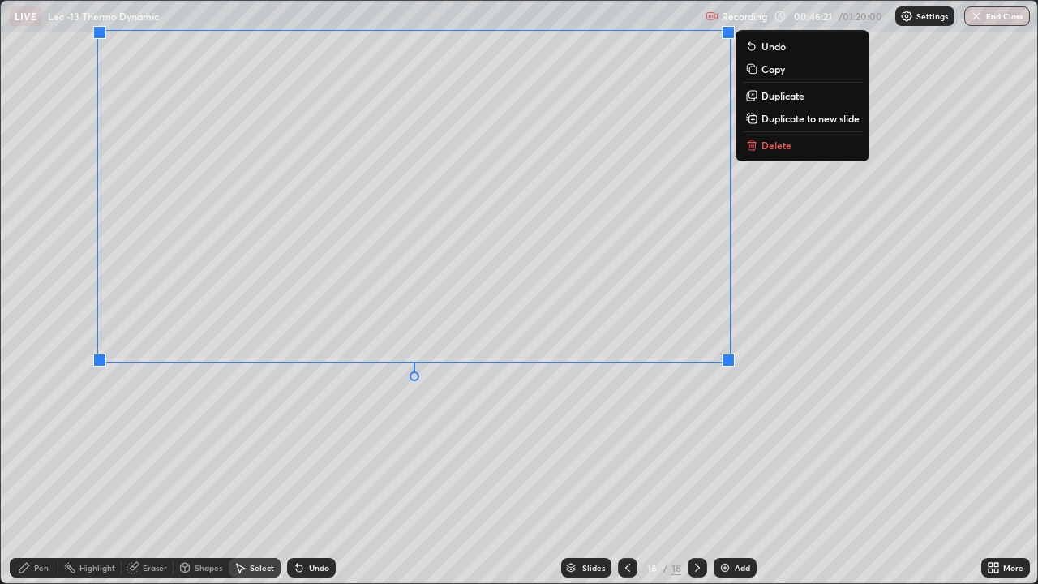
click at [600, 410] on div "0 ° Undo Copy Duplicate Duplicate to new slide Delete" at bounding box center [519, 292] width 1036 height 582
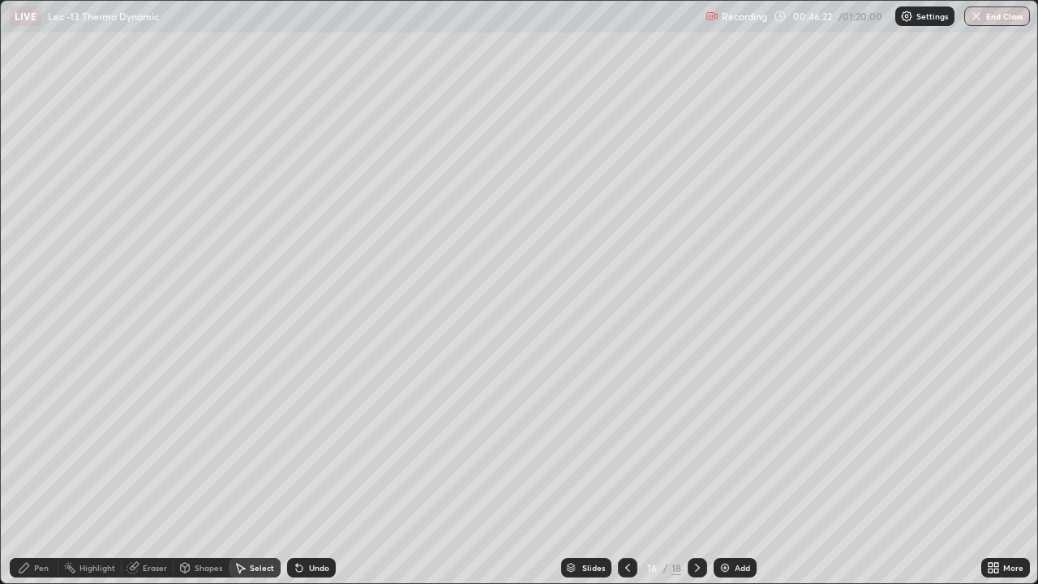
click at [39, 474] on div "Pen" at bounding box center [41, 568] width 15 height 8
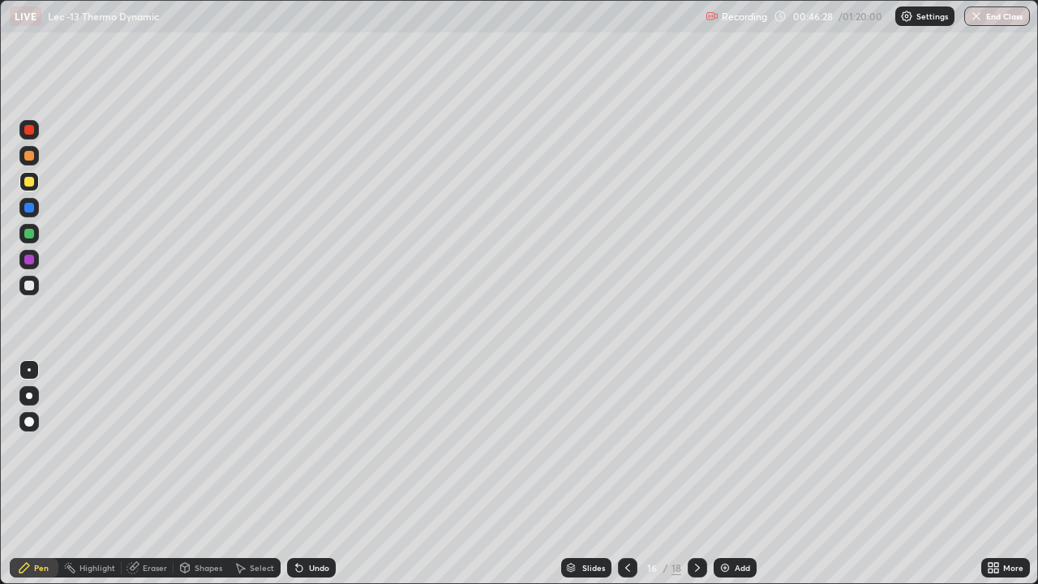
click at [308, 474] on div "Undo" at bounding box center [311, 567] width 49 height 19
click at [305, 474] on div "Undo" at bounding box center [311, 567] width 49 height 19
click at [296, 474] on icon at bounding box center [297, 565] width 2 height 2
click at [305, 474] on div "Undo" at bounding box center [311, 567] width 49 height 19
click at [249, 474] on div "Select" at bounding box center [255, 567] width 52 height 19
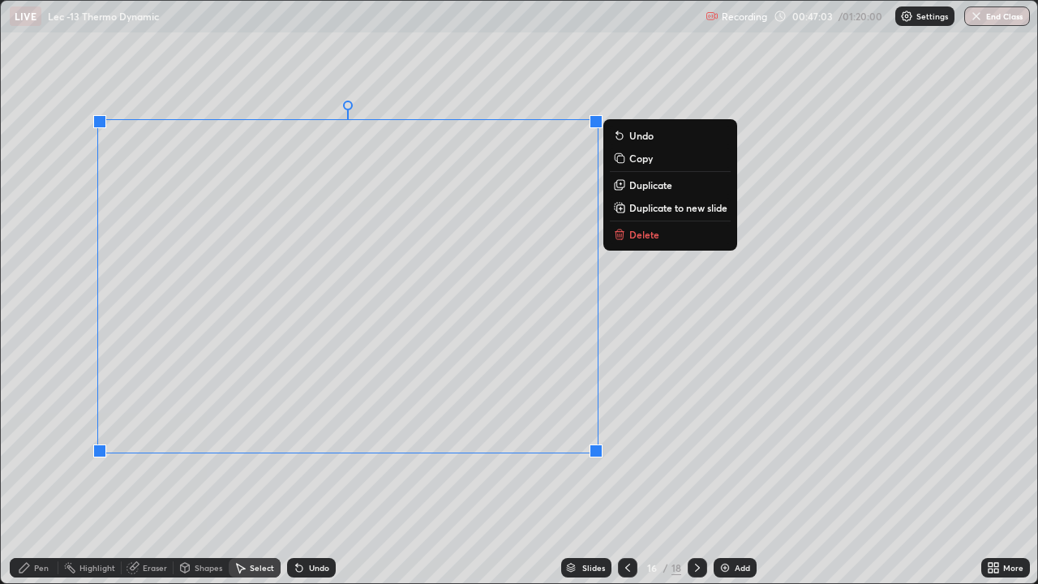
click at [307, 474] on div "0 ° Undo Copy Duplicate Duplicate to new slide Delete" at bounding box center [519, 292] width 1036 height 582
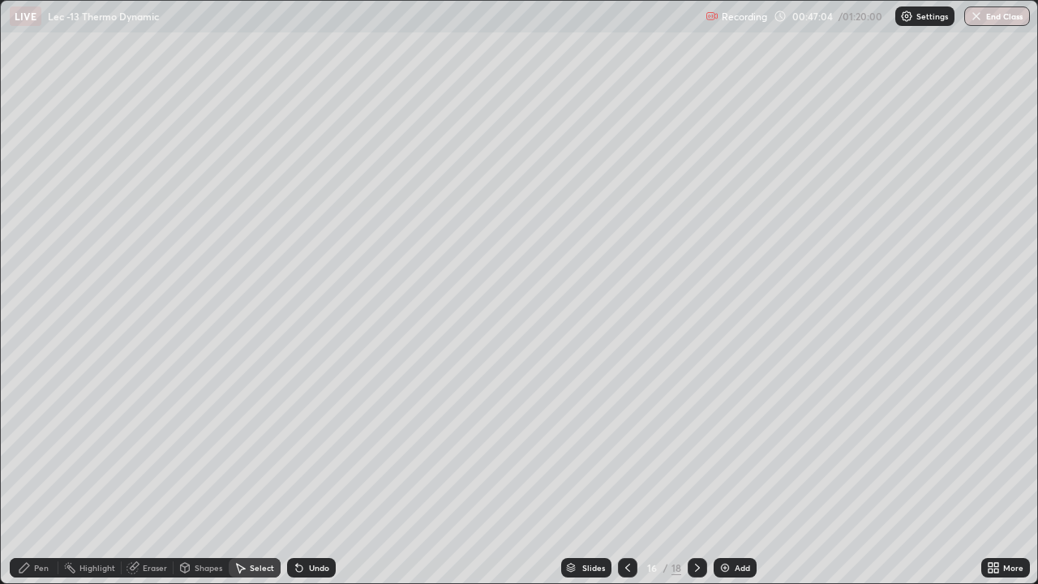
click at [33, 474] on div "Pen" at bounding box center [34, 567] width 49 height 19
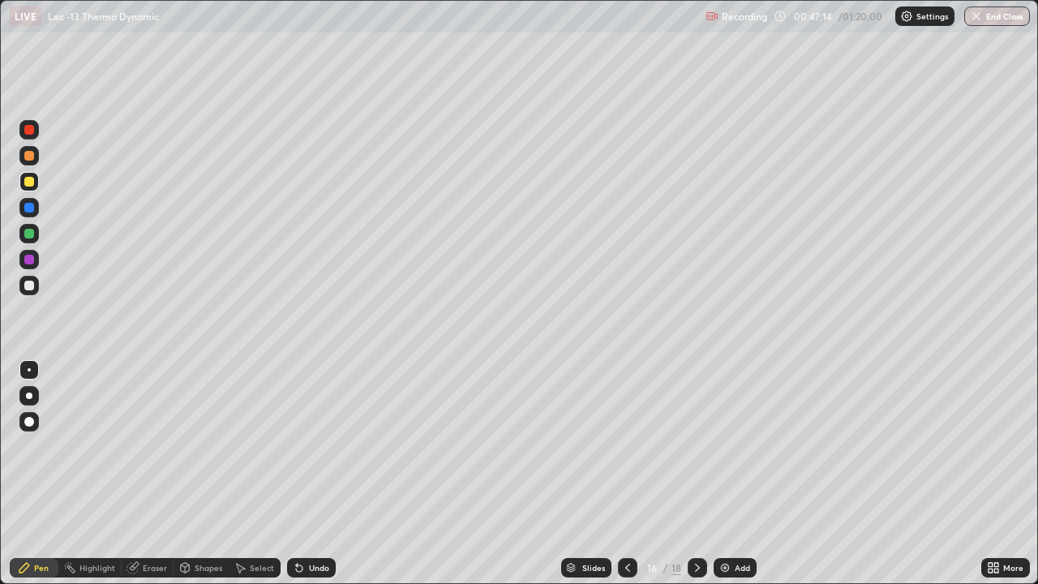
click at [32, 292] on div at bounding box center [28, 285] width 19 height 19
click at [694, 474] on icon at bounding box center [697, 567] width 13 height 13
click at [696, 474] on icon at bounding box center [697, 568] width 5 height 8
click at [696, 474] on icon at bounding box center [697, 567] width 13 height 13
click at [721, 474] on img at bounding box center [725, 567] width 13 height 13
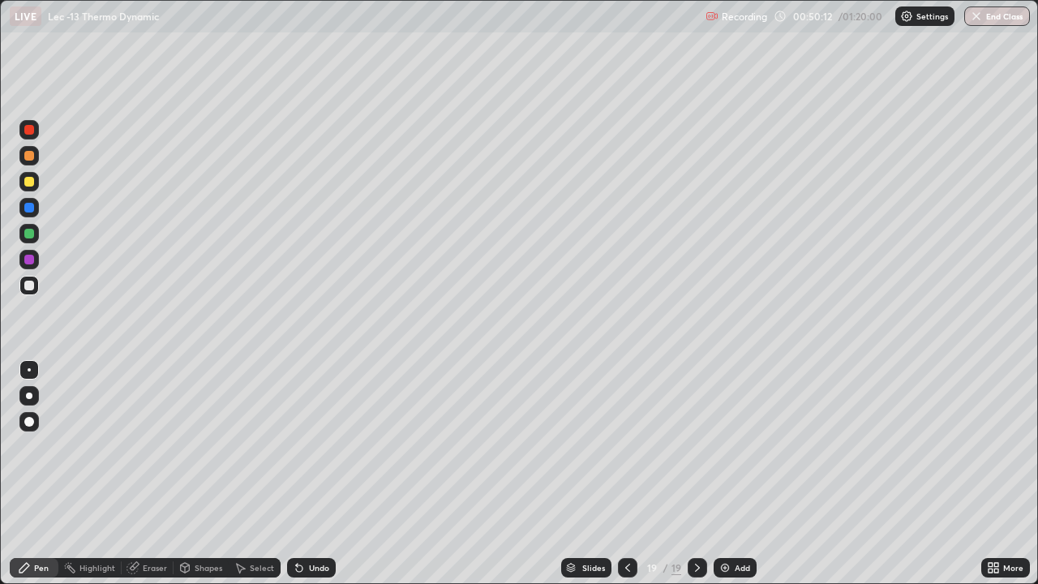
click at [35, 290] on div at bounding box center [28, 285] width 19 height 19
click at [199, 474] on div "Shapes" at bounding box center [201, 567] width 55 height 19
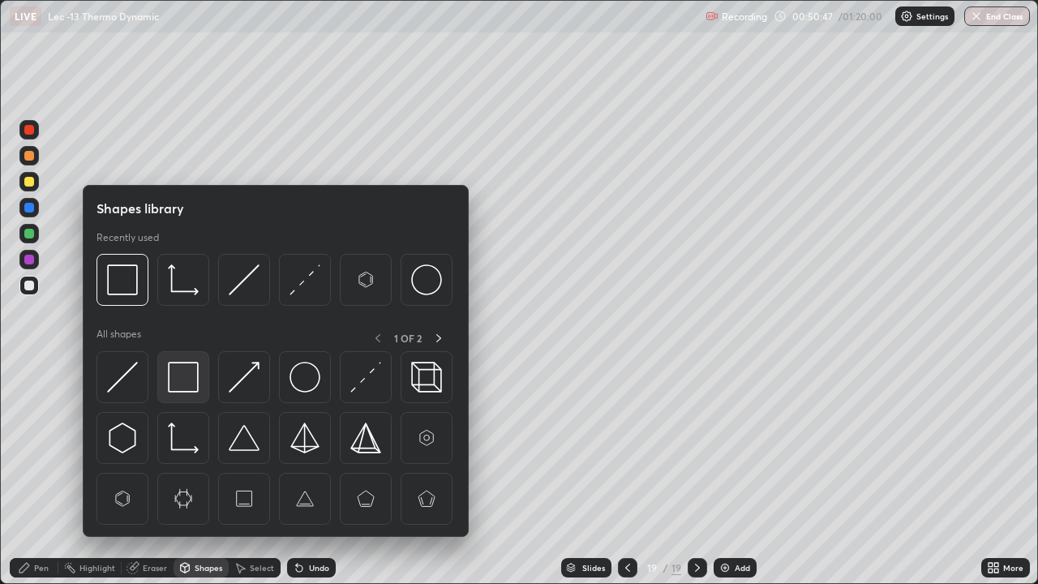
click at [190, 377] on img at bounding box center [183, 377] width 31 height 31
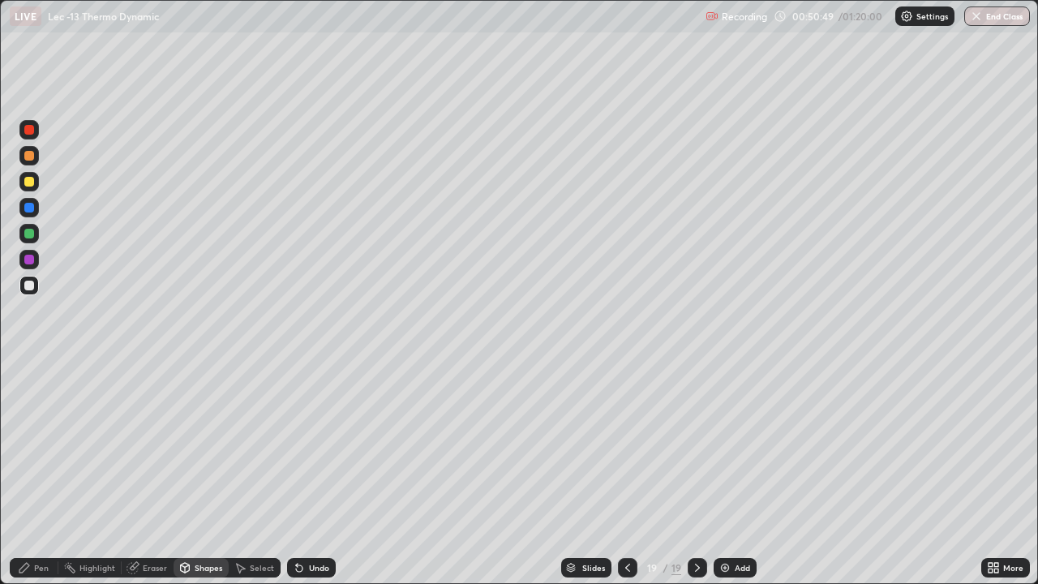
click at [36, 474] on div "Pen" at bounding box center [41, 568] width 15 height 8
click at [323, 474] on div "Undo" at bounding box center [319, 568] width 20 height 8
click at [325, 474] on div "Undo" at bounding box center [319, 568] width 20 height 8
click at [198, 474] on div "Shapes" at bounding box center [201, 567] width 55 height 19
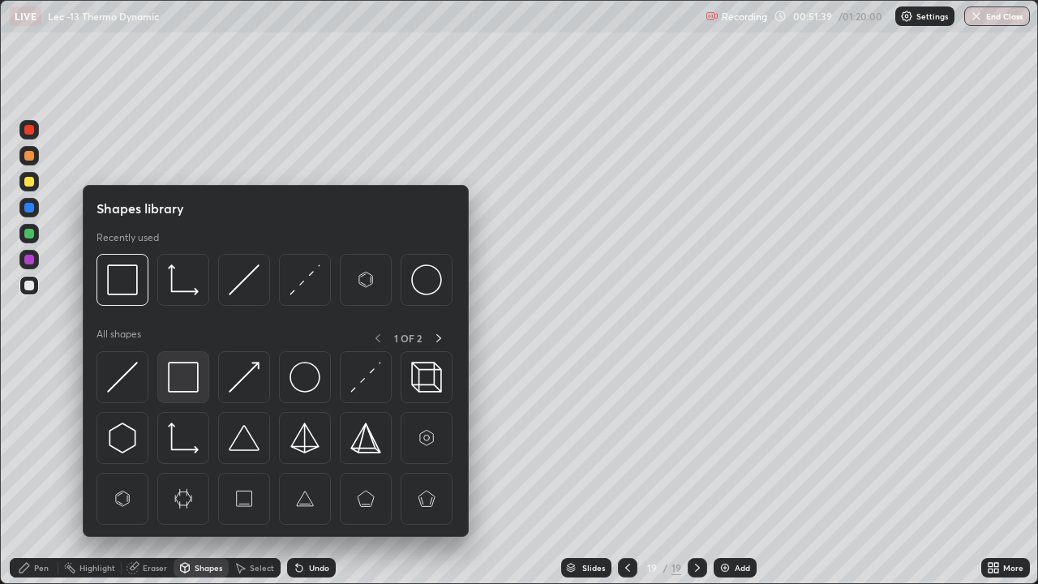
click at [198, 376] on img at bounding box center [183, 377] width 31 height 31
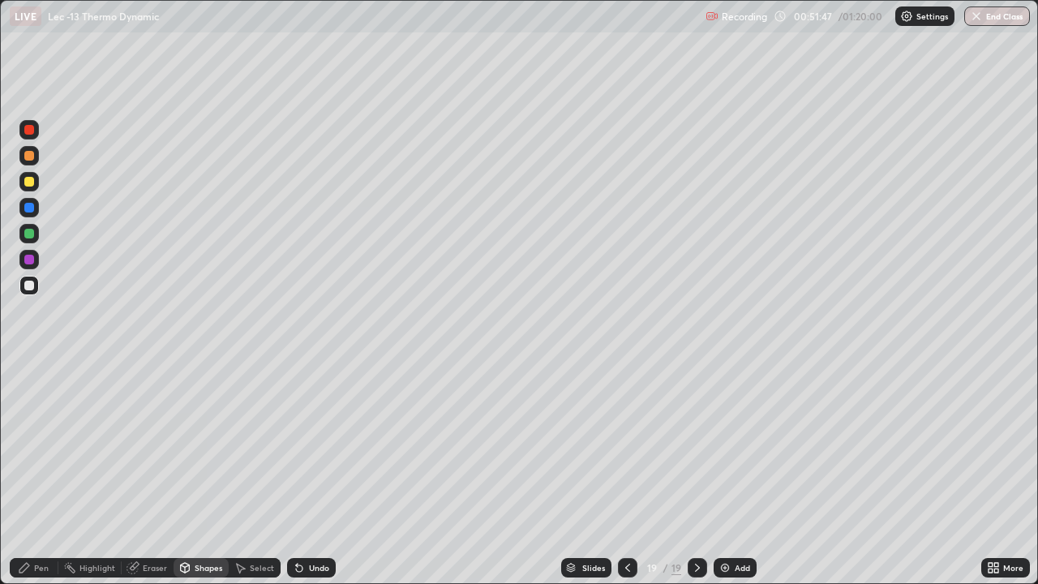
click at [37, 474] on div "Pen" at bounding box center [41, 568] width 15 height 8
click at [740, 474] on div "Add" at bounding box center [742, 568] width 15 height 8
click at [33, 184] on div at bounding box center [29, 182] width 10 height 10
click at [309, 474] on div "Undo" at bounding box center [319, 568] width 20 height 8
click at [727, 474] on img at bounding box center [725, 567] width 13 height 13
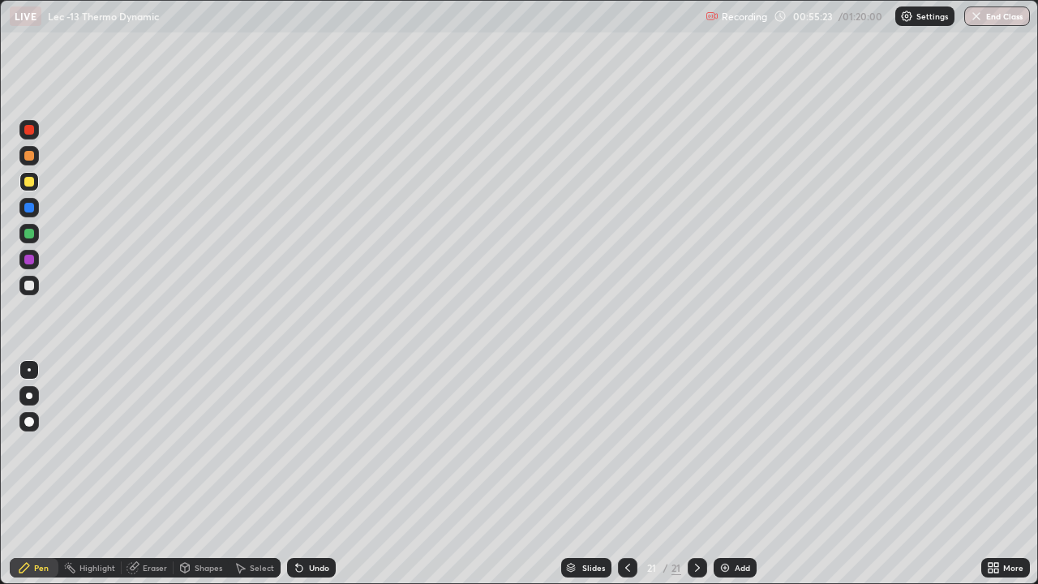
click at [272, 474] on div "Select" at bounding box center [255, 567] width 52 height 19
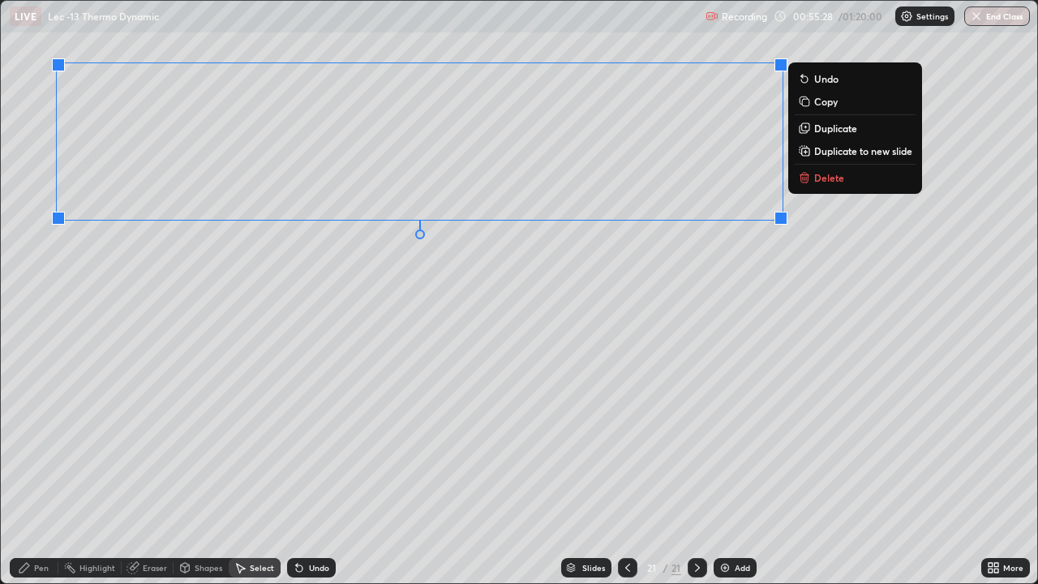
click at [41, 474] on div "Pen" at bounding box center [41, 568] width 15 height 8
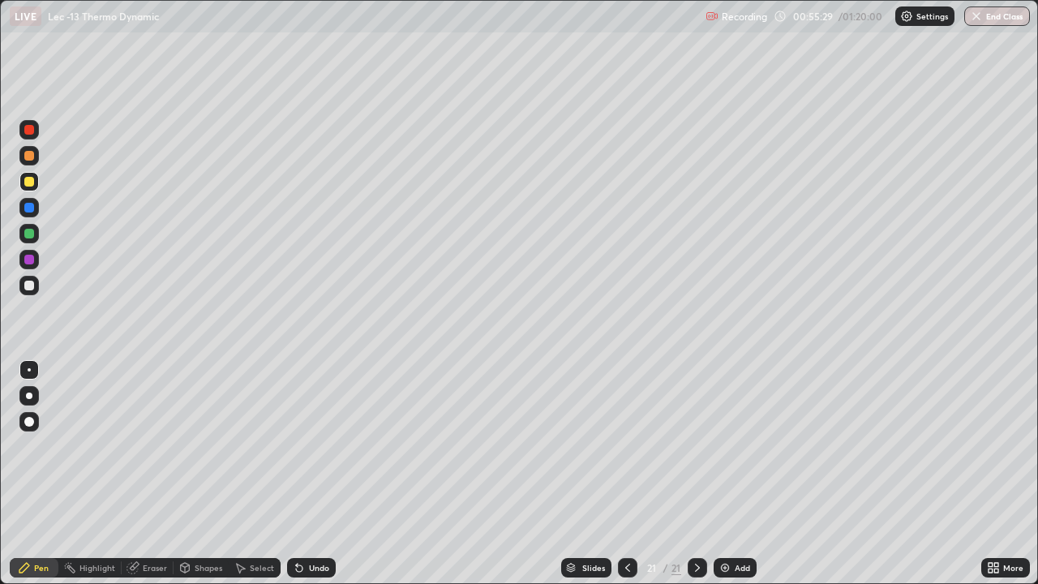
click at [37, 291] on div at bounding box center [28, 285] width 19 height 19
click at [719, 474] on img at bounding box center [725, 567] width 13 height 13
click at [33, 159] on div at bounding box center [28, 155] width 19 height 19
click at [299, 474] on icon at bounding box center [299, 568] width 6 height 6
click at [298, 474] on icon at bounding box center [299, 568] width 6 height 6
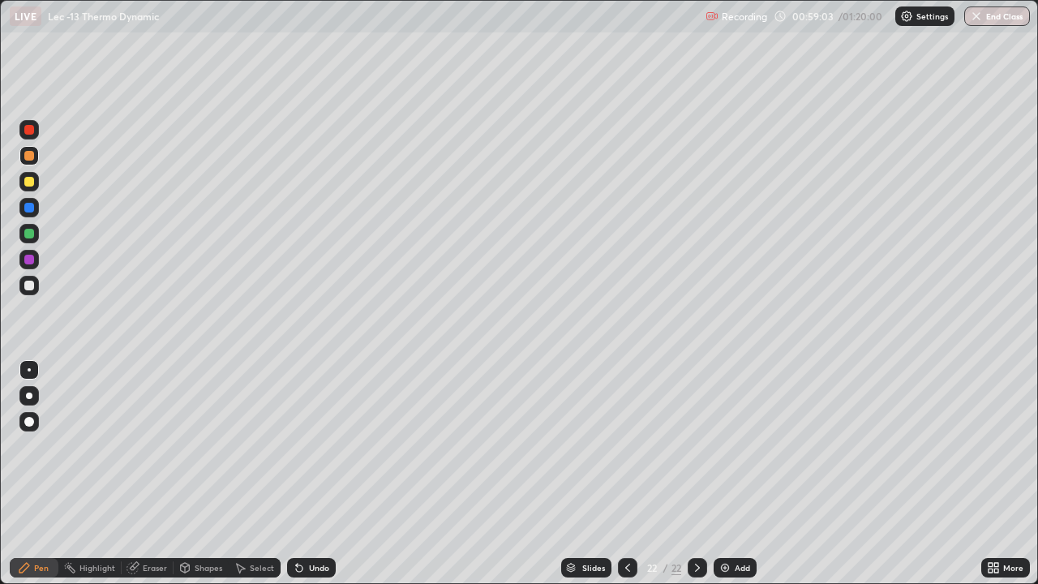
click at [297, 474] on icon at bounding box center [299, 568] width 6 height 6
click at [302, 474] on div "Undo" at bounding box center [311, 567] width 49 height 19
click at [303, 474] on div "Undo" at bounding box center [311, 567] width 49 height 19
click at [305, 474] on div "Undo" at bounding box center [311, 567] width 49 height 19
click at [294, 474] on icon at bounding box center [299, 567] width 13 height 13
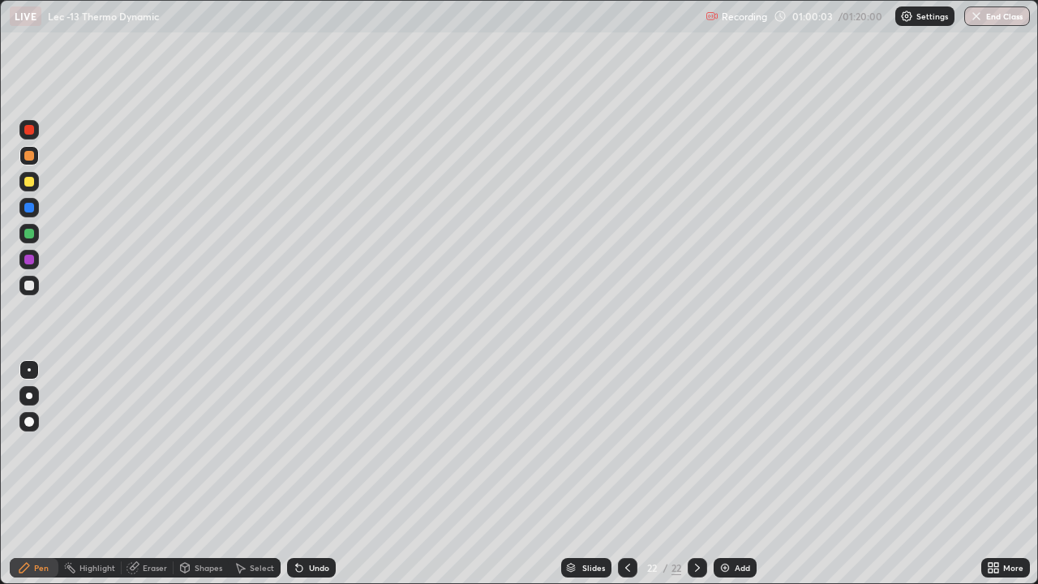
click at [310, 474] on div "Undo" at bounding box center [319, 568] width 20 height 8
click at [314, 474] on div "Undo" at bounding box center [319, 568] width 20 height 8
click at [311, 474] on div "Undo" at bounding box center [319, 568] width 20 height 8
click at [745, 474] on div "Add" at bounding box center [735, 567] width 43 height 19
click at [35, 290] on div at bounding box center [28, 285] width 19 height 19
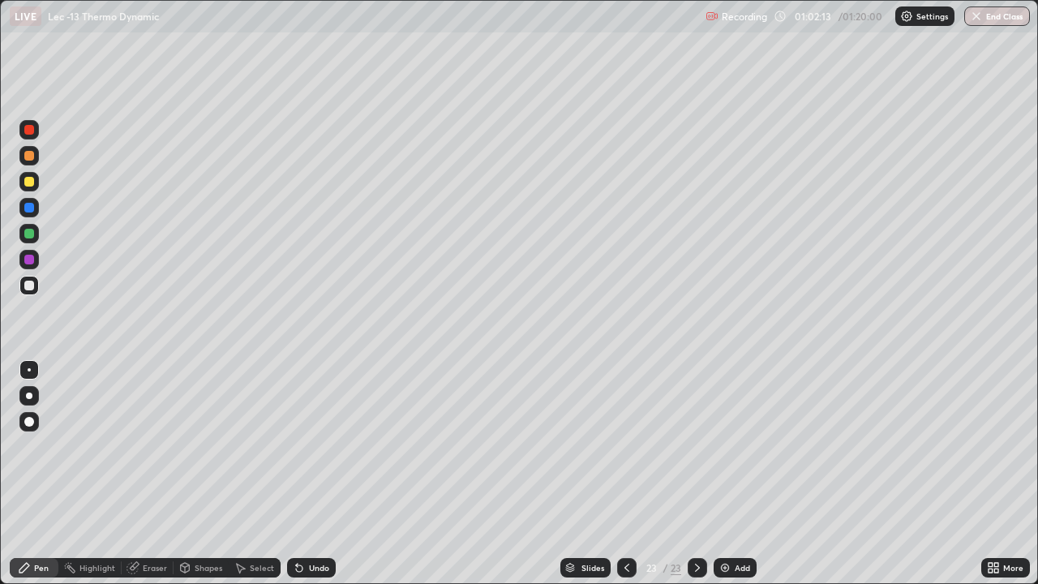
click at [296, 474] on icon at bounding box center [297, 565] width 2 height 2
click at [36, 182] on div at bounding box center [28, 181] width 19 height 19
click at [33, 282] on div at bounding box center [29, 286] width 10 height 10
click at [255, 474] on div "Select" at bounding box center [262, 568] width 24 height 8
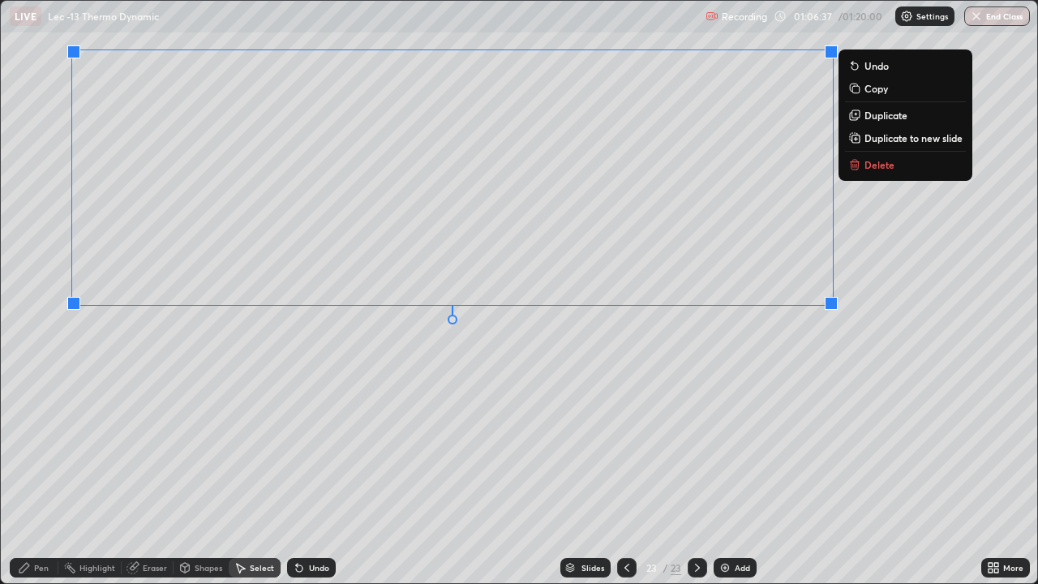
click at [39, 474] on div "Pen" at bounding box center [41, 568] width 15 height 8
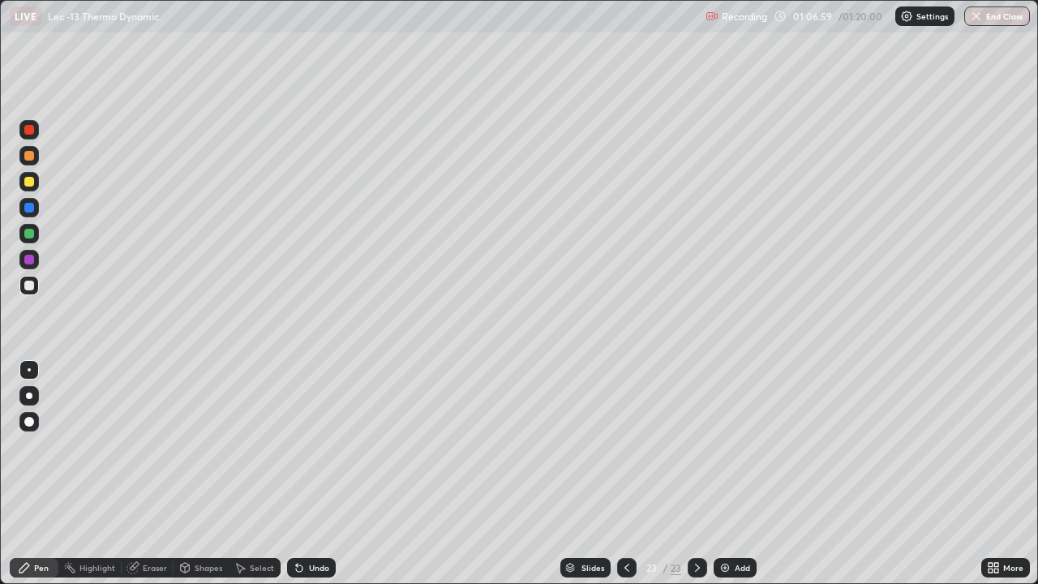
click at [306, 474] on div "Undo" at bounding box center [311, 567] width 49 height 19
click at [309, 474] on div "Undo" at bounding box center [319, 568] width 20 height 8
click at [742, 474] on div "Add" at bounding box center [735, 567] width 43 height 19
click at [36, 161] on div at bounding box center [28, 155] width 19 height 19
click at [210, 474] on div "Shapes" at bounding box center [209, 568] width 28 height 8
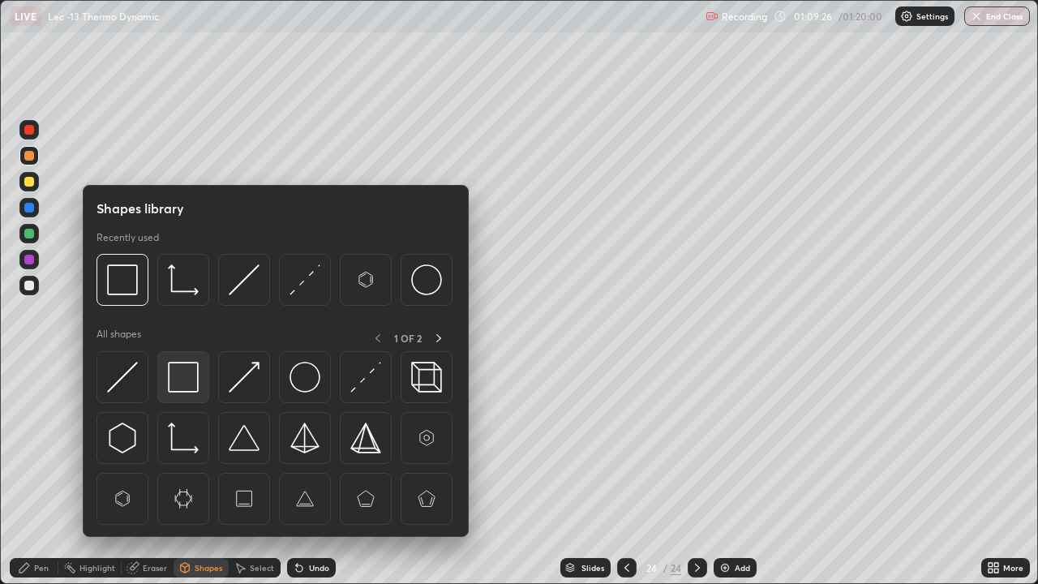
click at [194, 387] on img at bounding box center [183, 377] width 31 height 31
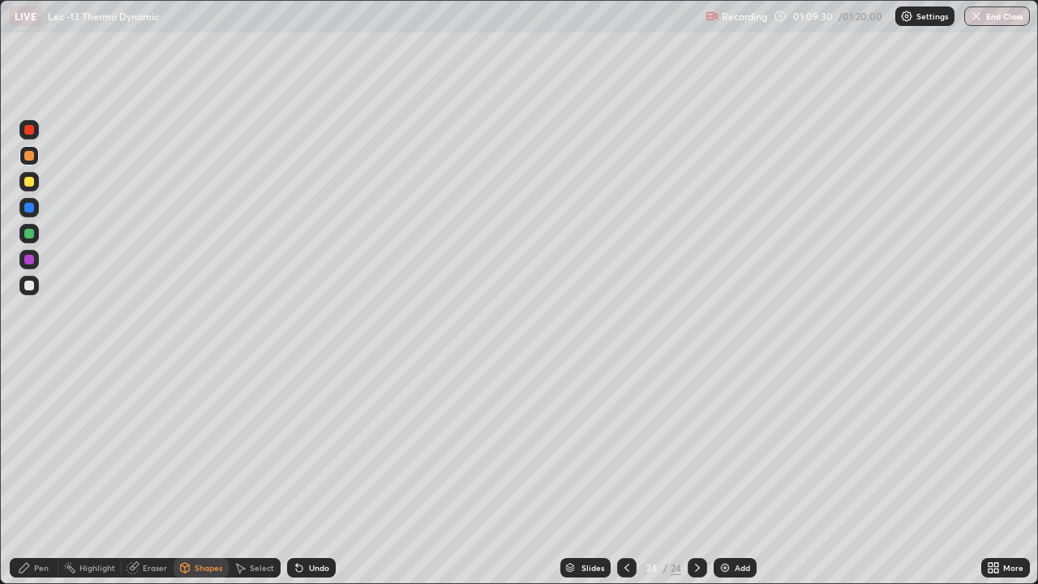
click at [45, 474] on div "Pen" at bounding box center [41, 568] width 15 height 8
click at [36, 291] on div at bounding box center [28, 285] width 19 height 19
click at [311, 474] on div "Undo" at bounding box center [319, 568] width 20 height 8
click at [148, 474] on div "Eraser" at bounding box center [155, 568] width 24 height 8
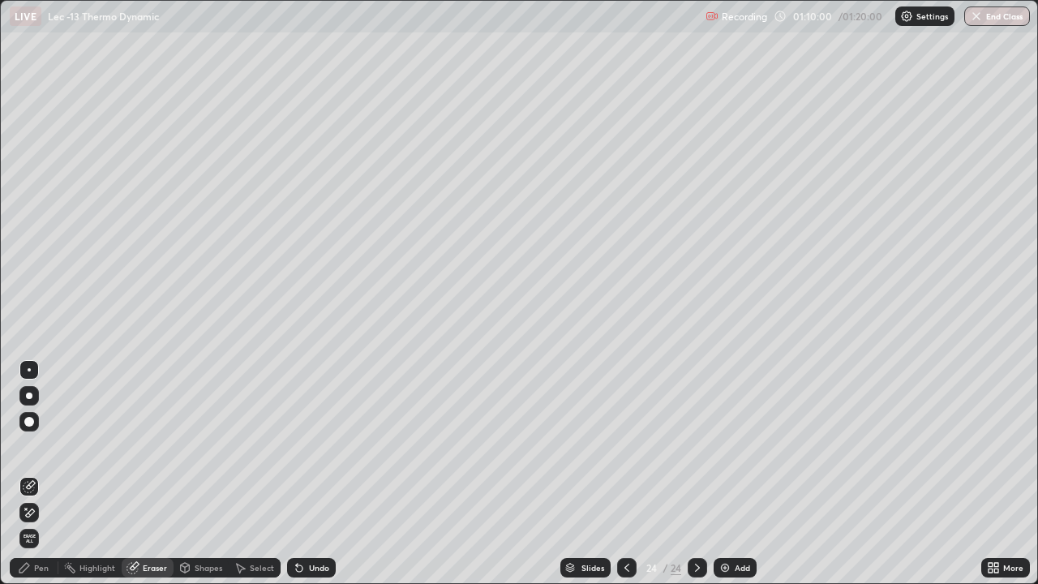
click at [320, 474] on div "Undo" at bounding box center [319, 568] width 20 height 8
click at [38, 474] on div "Pen" at bounding box center [41, 568] width 15 height 8
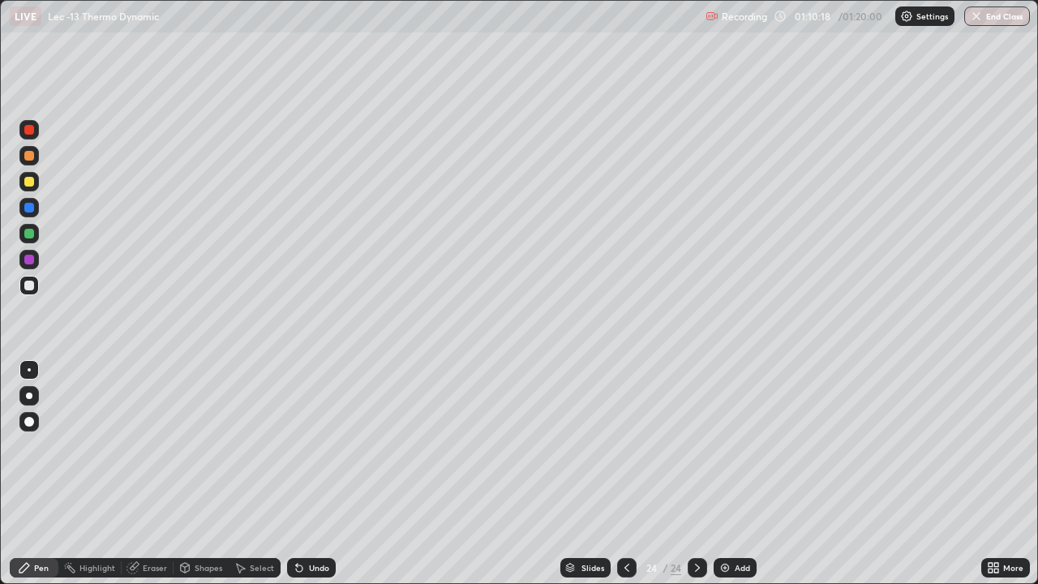
click at [144, 474] on div "Eraser" at bounding box center [155, 568] width 24 height 8
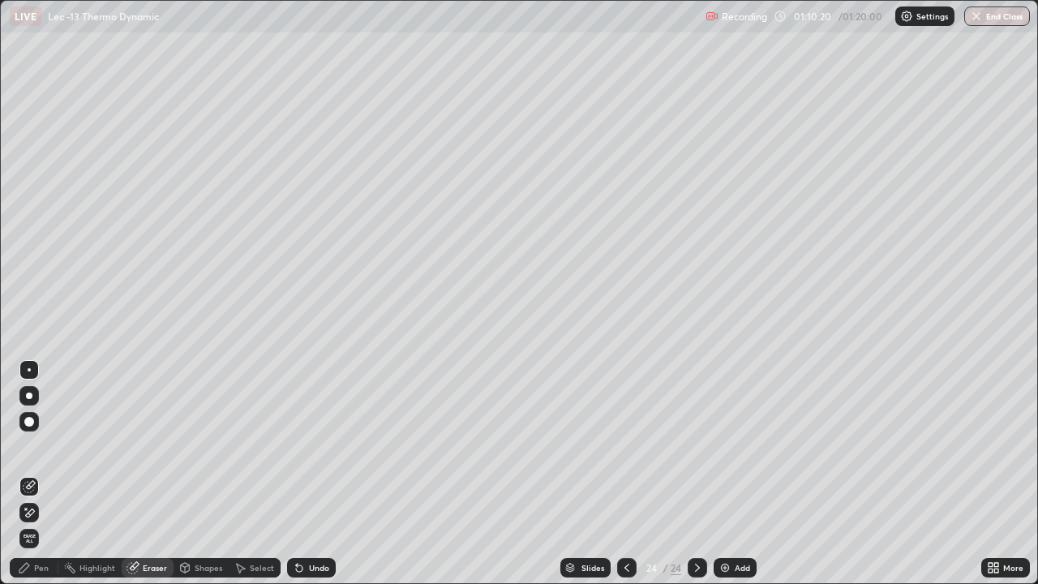
click at [30, 474] on icon at bounding box center [24, 567] width 13 height 13
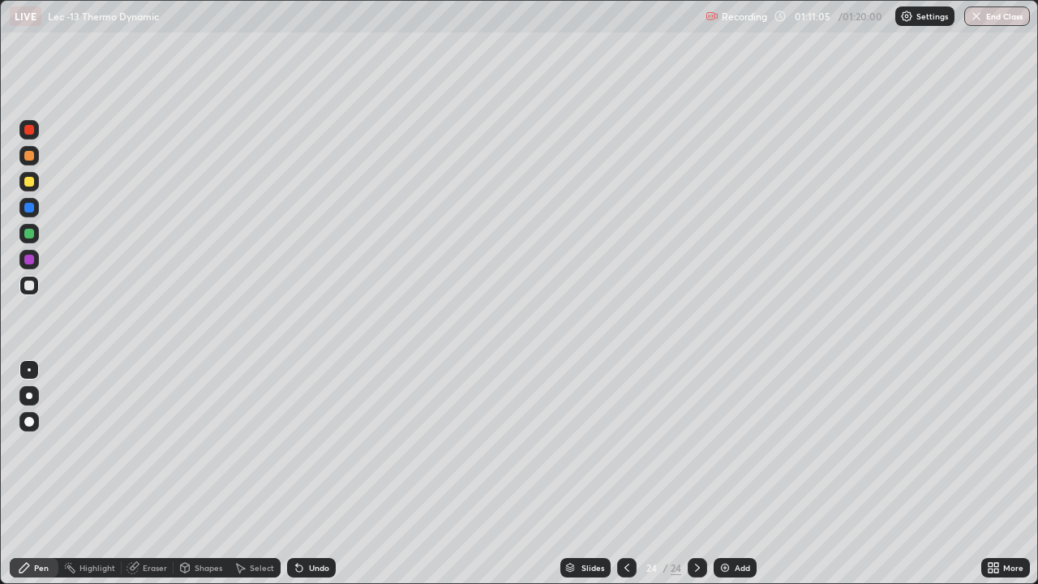
click at [735, 474] on div "Add" at bounding box center [742, 568] width 15 height 8
click at [34, 189] on div at bounding box center [28, 181] width 19 height 19
click at [297, 474] on icon at bounding box center [299, 568] width 6 height 6
click at [302, 474] on div "Undo" at bounding box center [311, 567] width 49 height 19
click at [297, 474] on icon at bounding box center [299, 568] width 6 height 6
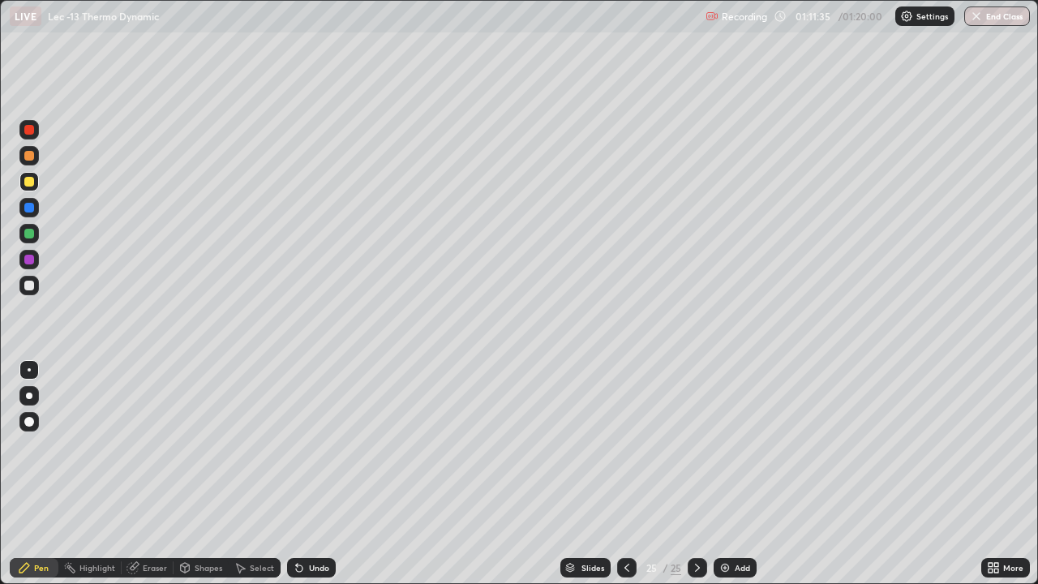
click at [289, 474] on div "Undo" at bounding box center [311, 567] width 49 height 19
click at [296, 474] on icon at bounding box center [297, 565] width 2 height 2
click at [35, 287] on div at bounding box center [28, 285] width 19 height 19
click at [37, 178] on div at bounding box center [28, 181] width 19 height 19
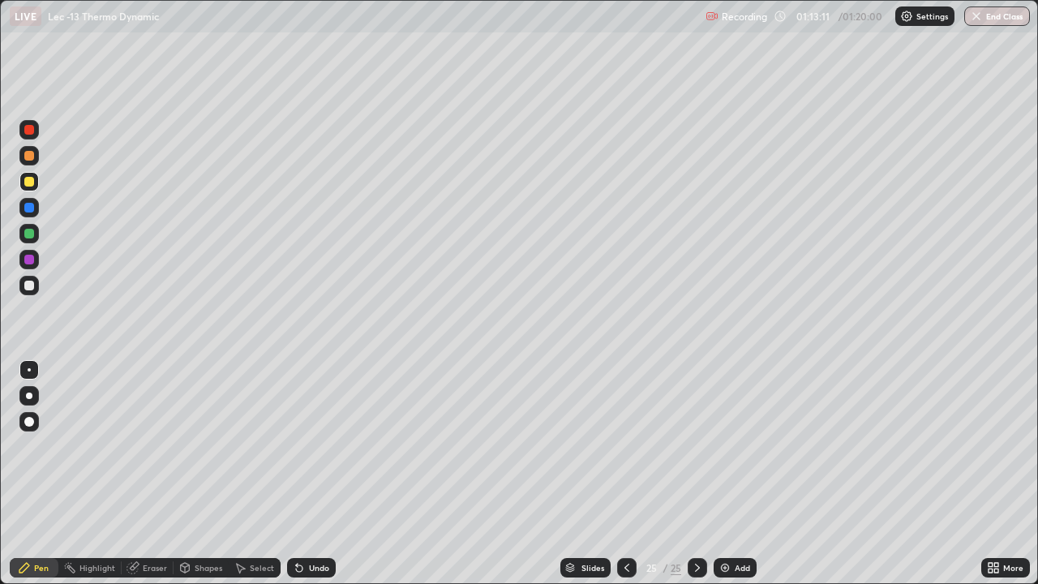
click at [35, 154] on div at bounding box center [28, 155] width 19 height 19
click at [256, 474] on div "Select" at bounding box center [262, 568] width 24 height 8
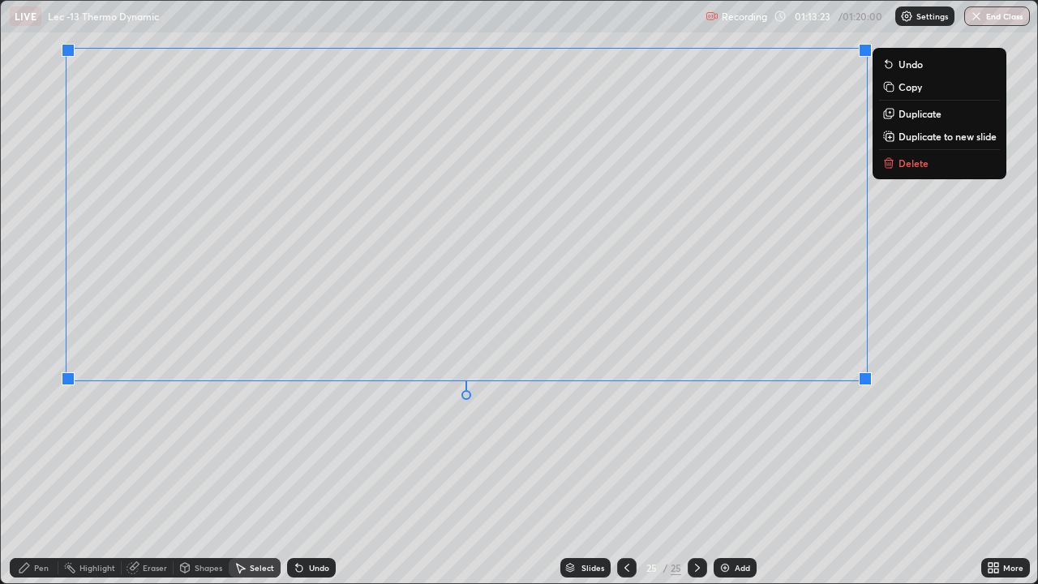
click at [45, 474] on div "Pen" at bounding box center [41, 568] width 15 height 8
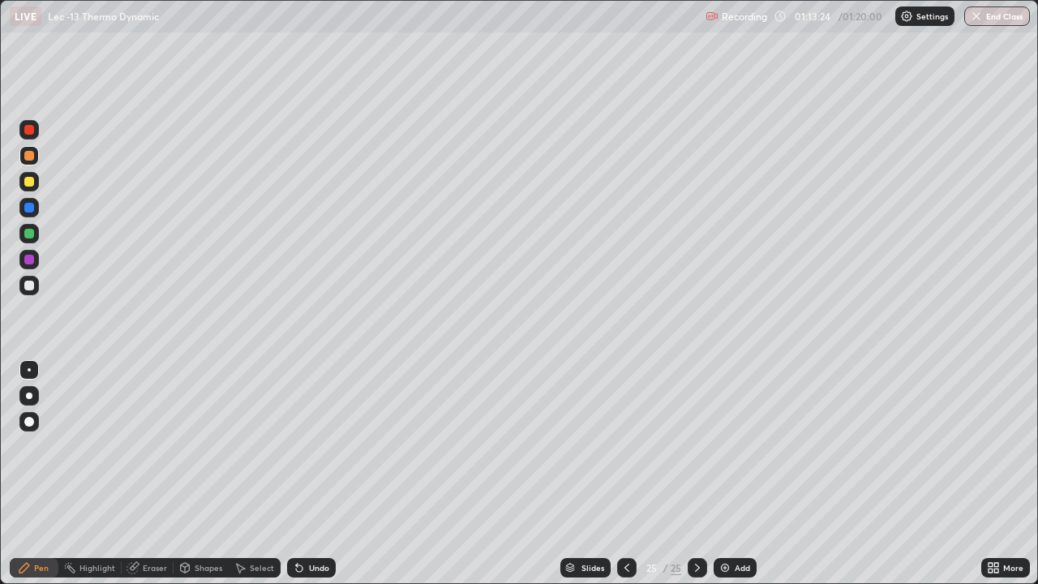
click at [33, 286] on div at bounding box center [29, 286] width 10 height 10
click at [38, 187] on div at bounding box center [28, 181] width 19 height 19
click at [36, 157] on div at bounding box center [28, 155] width 19 height 19
click at [257, 474] on div "Select" at bounding box center [262, 568] width 24 height 8
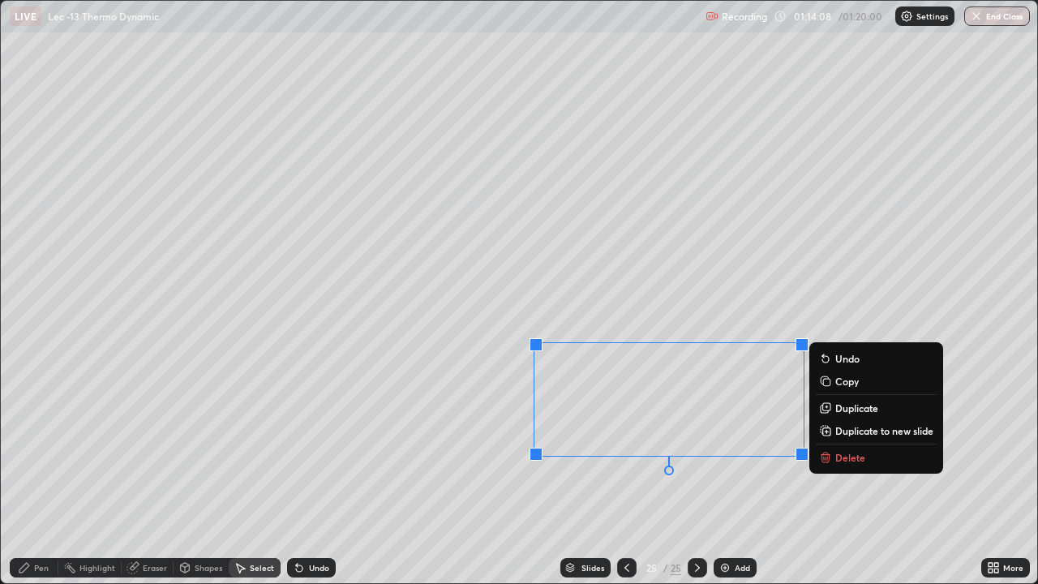
click at [36, 474] on div "Pen" at bounding box center [41, 568] width 15 height 8
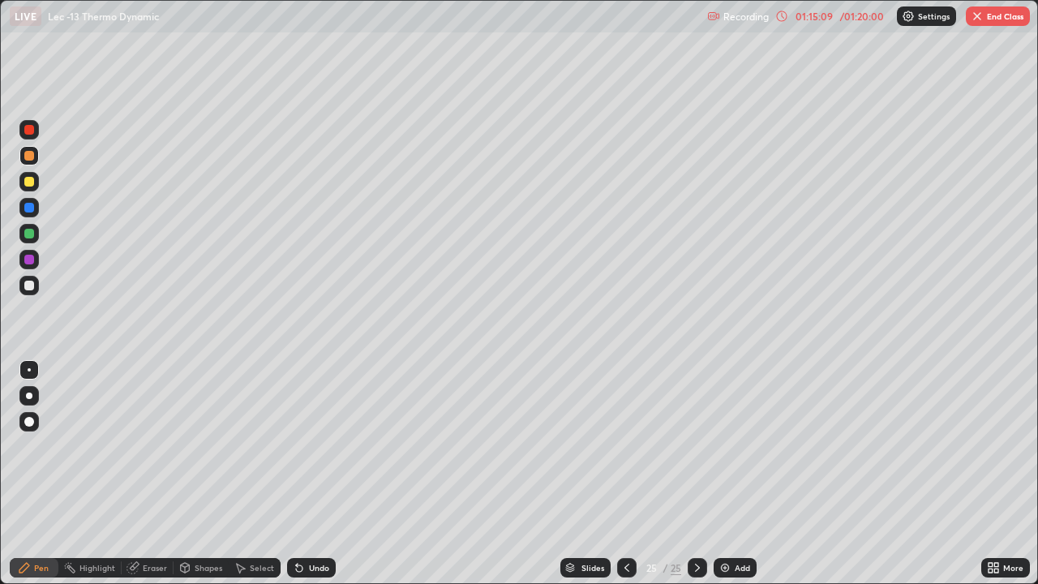
click at [251, 474] on div "Select" at bounding box center [262, 568] width 24 height 8
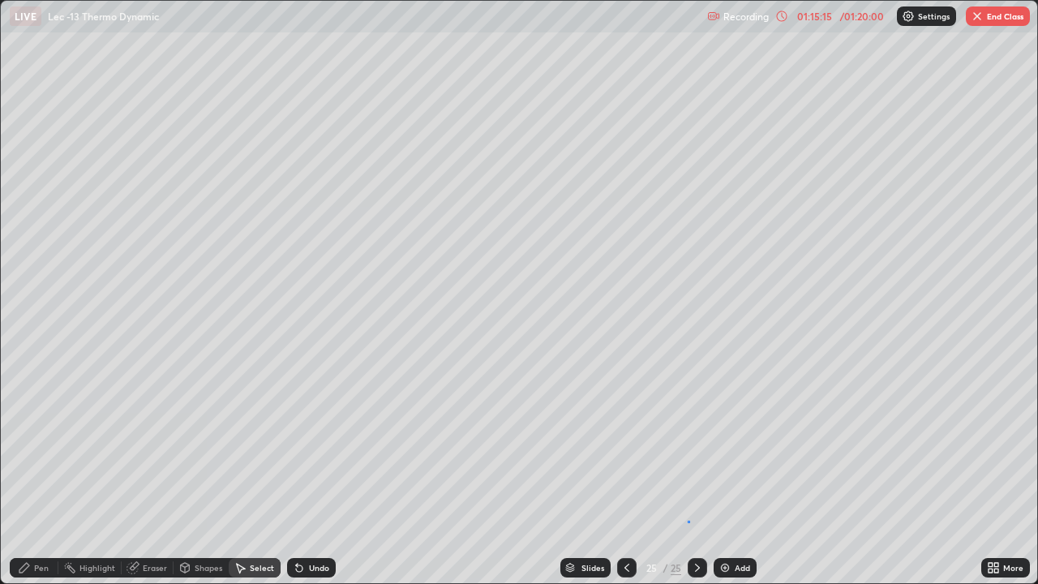
click at [690, 474] on div "0 ° Undo Copy Duplicate Duplicate to new slide Delete" at bounding box center [519, 292] width 1036 height 582
click at [37, 474] on div "Pen" at bounding box center [41, 568] width 15 height 8
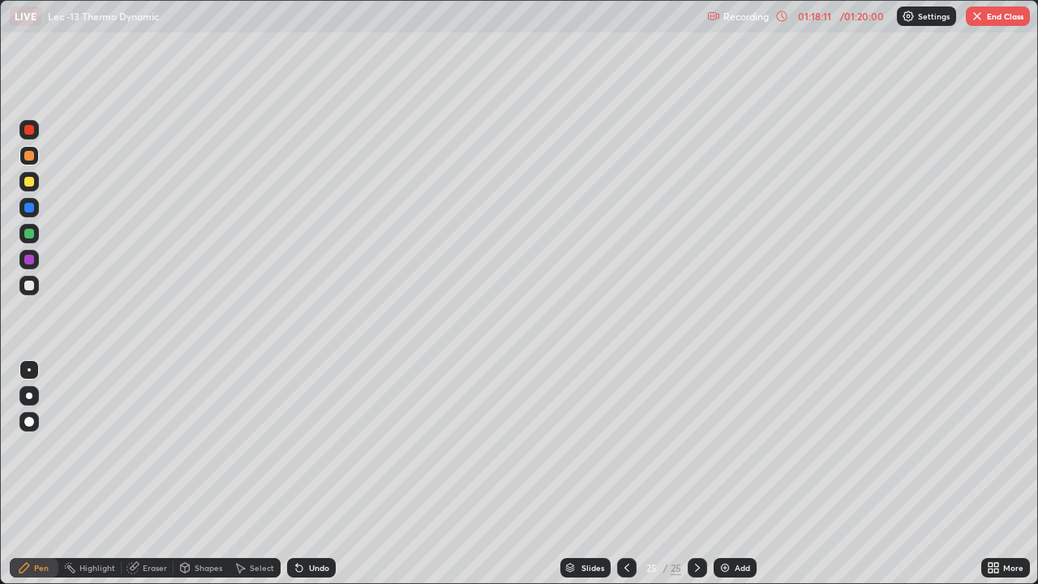
click at [996, 19] on button "End Class" at bounding box center [998, 15] width 64 height 19
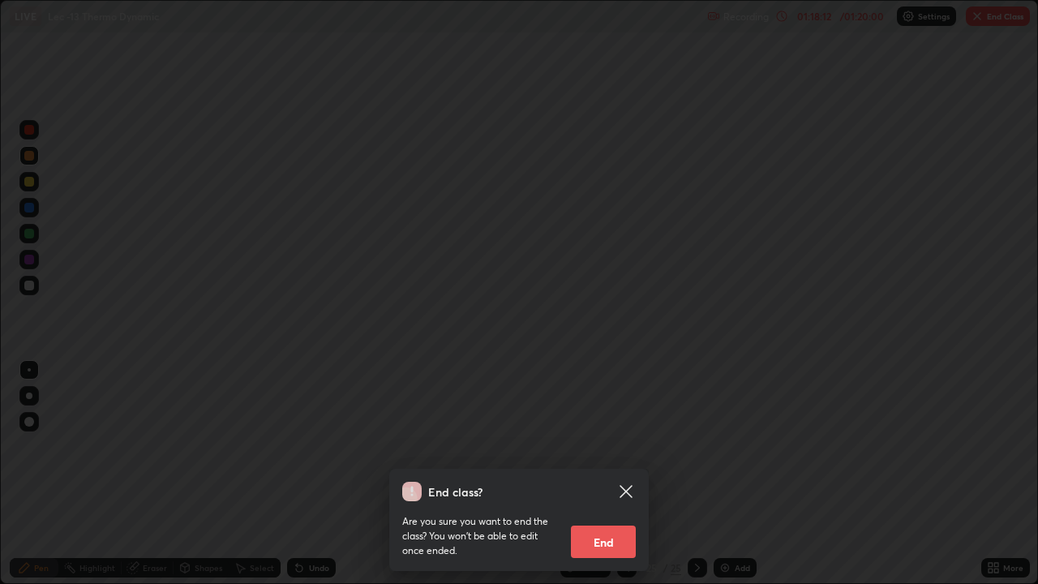
click at [620, 474] on button "End" at bounding box center [603, 542] width 65 height 32
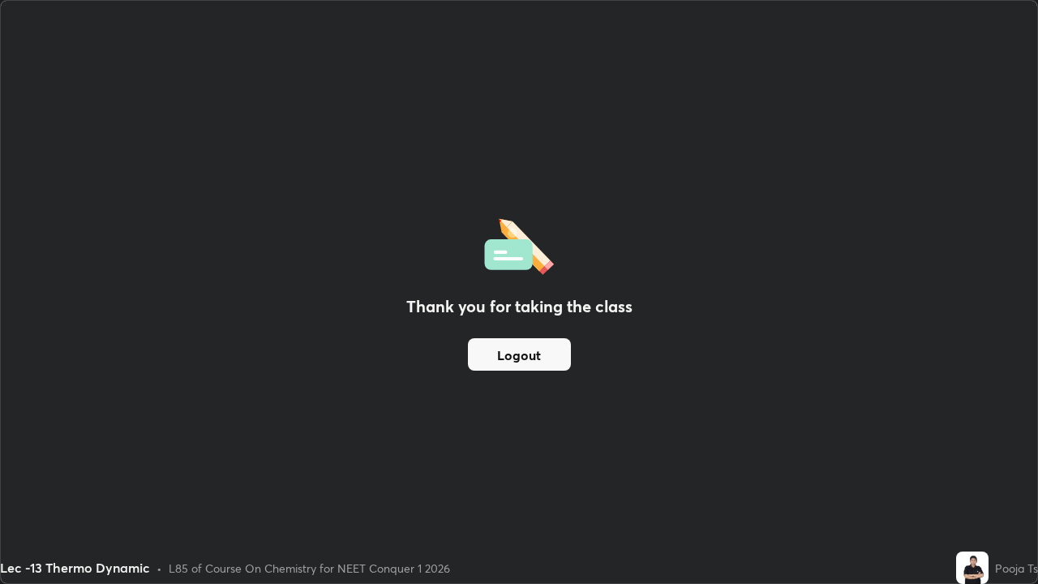
click at [567, 359] on button "Logout" at bounding box center [519, 354] width 103 height 32
click at [567, 351] on button "Logout" at bounding box center [519, 354] width 103 height 32
click at [682, 392] on div "Thank you for taking the class Logout" at bounding box center [519, 292] width 1036 height 582
click at [689, 391] on div "Thank you for taking the class Logout" at bounding box center [519, 292] width 1036 height 582
click at [702, 397] on div "Thank you for taking the class Logout" at bounding box center [519, 292] width 1036 height 582
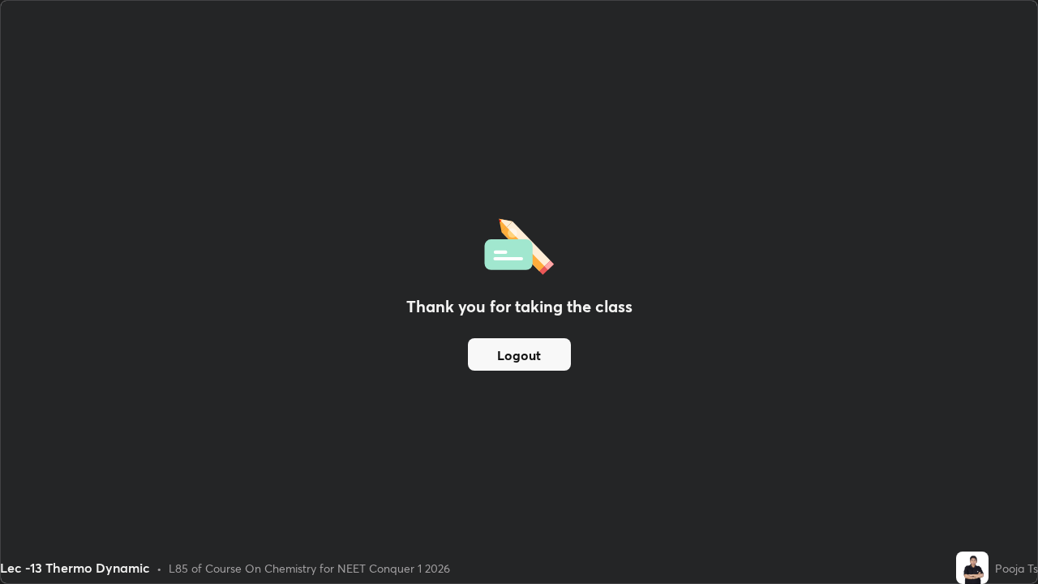
click at [708, 405] on div "Thank you for taking the class Logout" at bounding box center [519, 292] width 1036 height 582
click at [549, 355] on button "Logout" at bounding box center [519, 354] width 103 height 32
click at [549, 354] on button "Logout" at bounding box center [519, 354] width 103 height 32
click at [541, 364] on button "Logout" at bounding box center [519, 354] width 103 height 32
click at [543, 367] on button "Logout" at bounding box center [519, 354] width 103 height 32
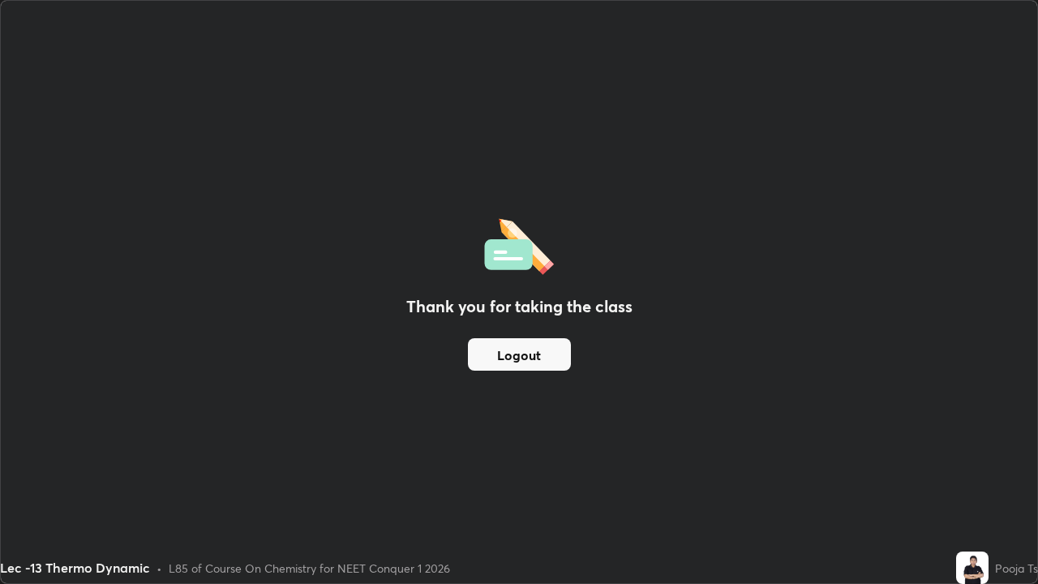
click at [346, 342] on div "Thank you for taking the class Logout" at bounding box center [519, 292] width 1036 height 582
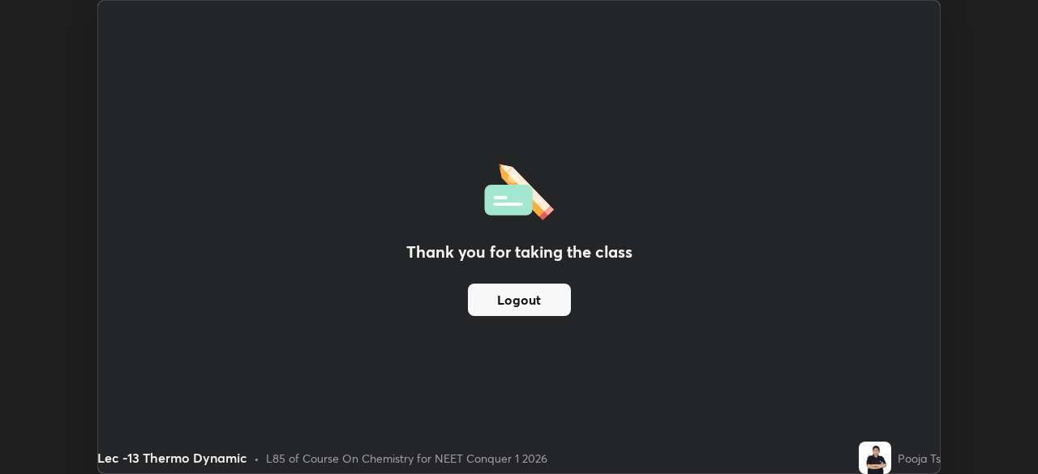
scroll to position [80623, 80059]
